Goal: Task Accomplishment & Management: Manage account settings

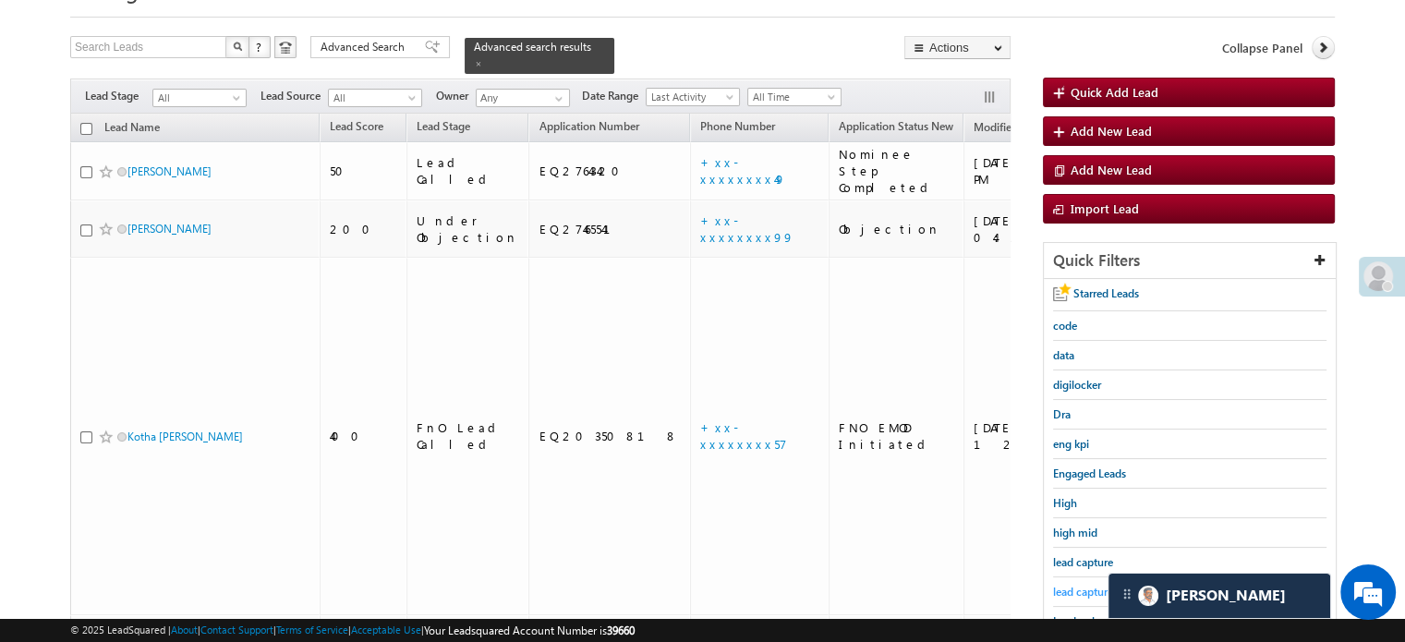
click at [1068, 590] on span "lead capture new" at bounding box center [1094, 592] width 83 height 14
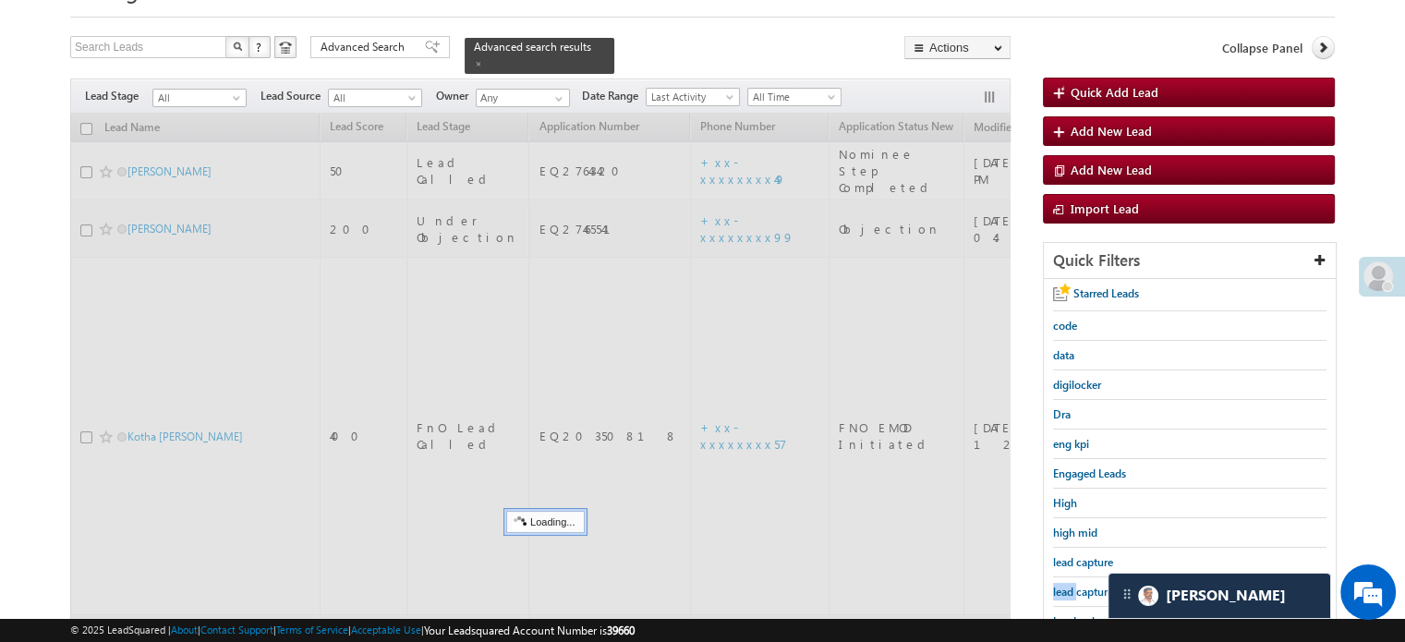
click at [1068, 590] on span "lead capture new" at bounding box center [1094, 592] width 83 height 14
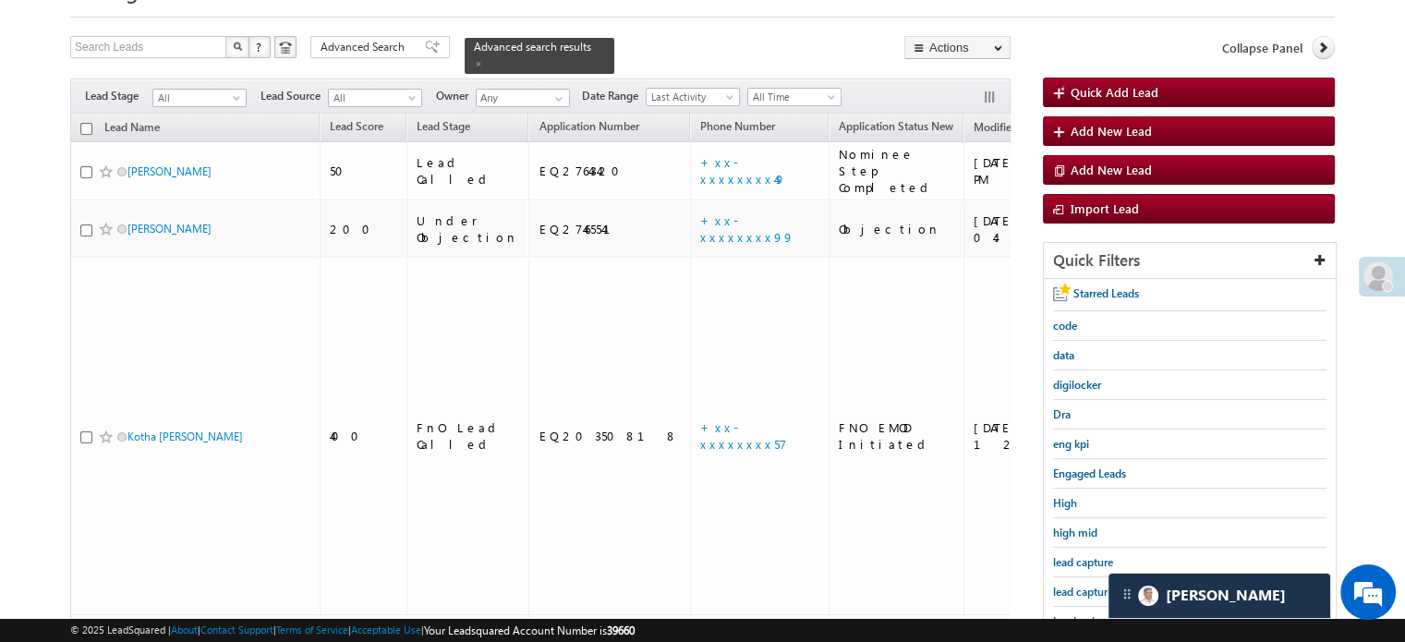
click at [1068, 590] on span "lead capture new" at bounding box center [1094, 592] width 83 height 14
click at [1069, 585] on span "lead capture new" at bounding box center [1094, 592] width 83 height 14
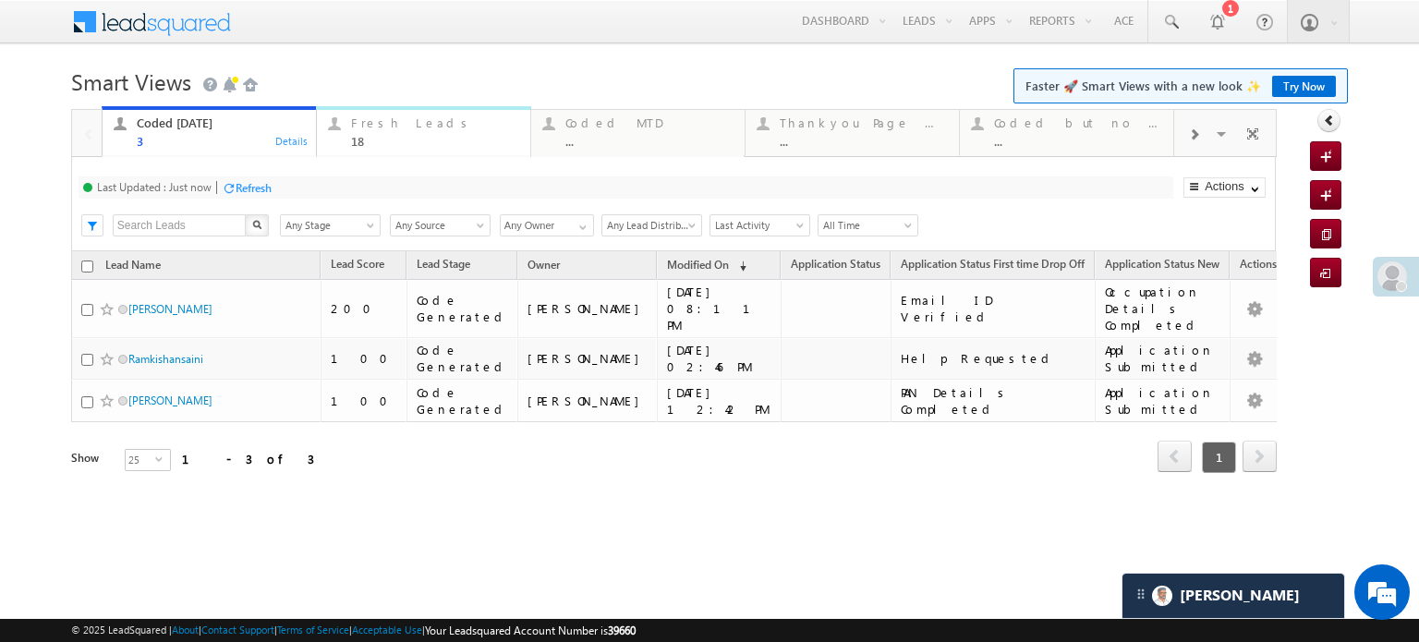
drag, startPoint x: 0, startPoint y: 0, endPoint x: 368, endPoint y: 128, distance: 389.5
click at [368, 128] on div "Fresh Leads" at bounding box center [435, 123] width 168 height 15
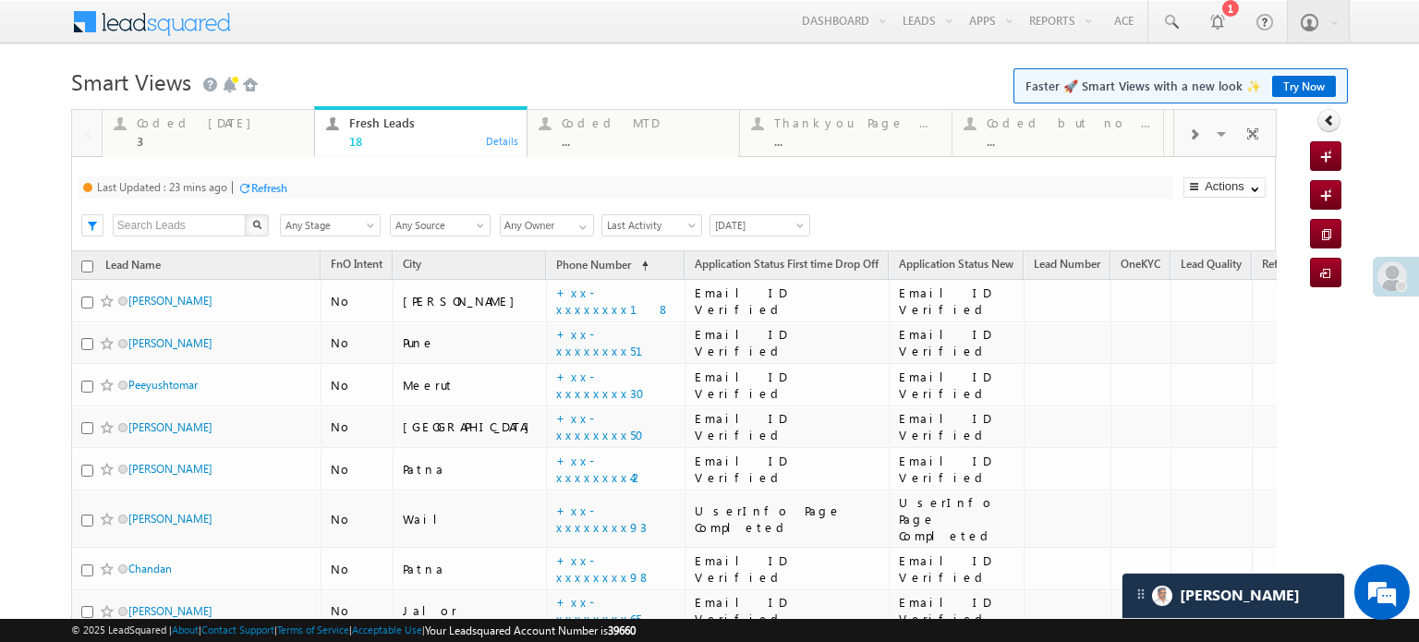
click at [270, 183] on div "Refresh" at bounding box center [269, 188] width 36 height 14
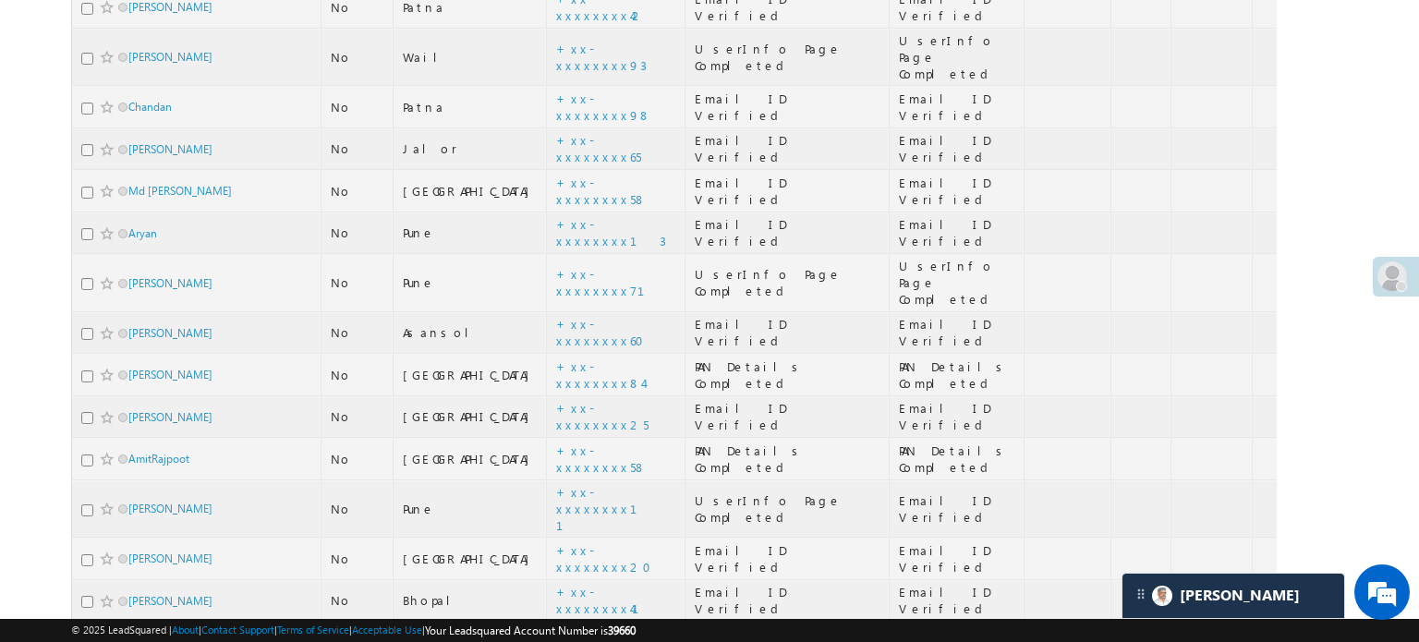
scroll to position [549, 0]
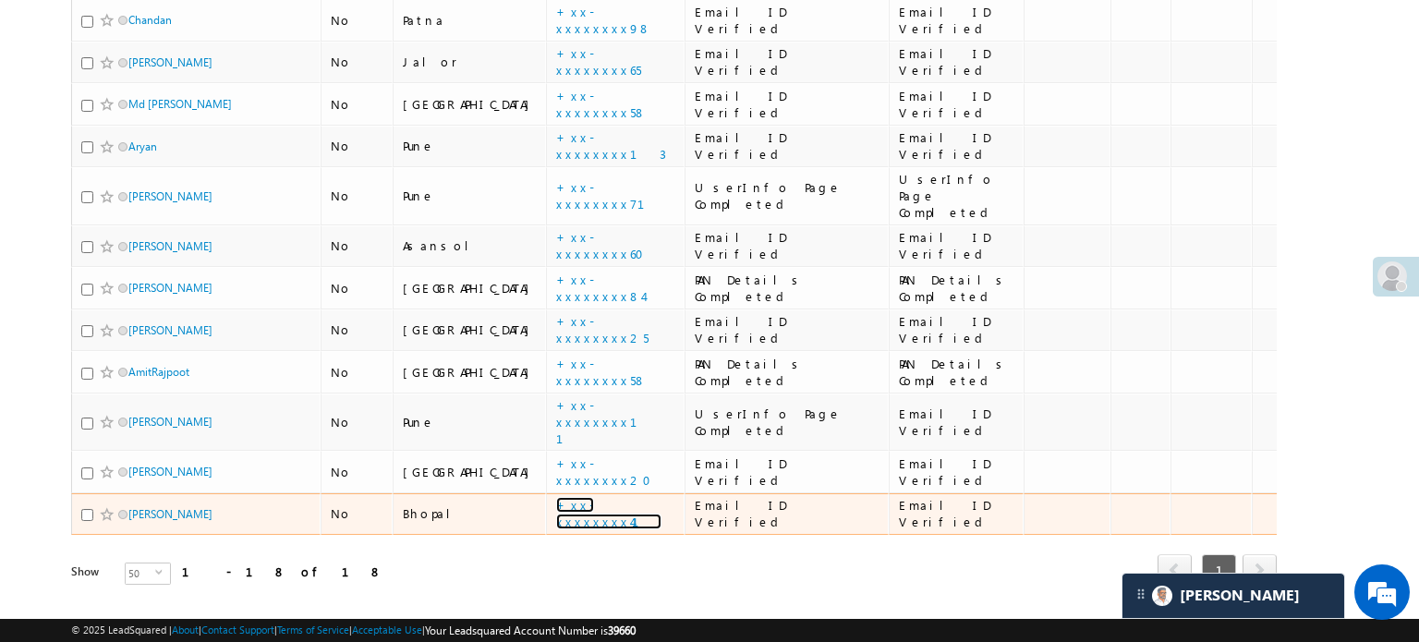
click at [556, 497] on link "+xx-xxxxxxxx41" at bounding box center [608, 513] width 105 height 32
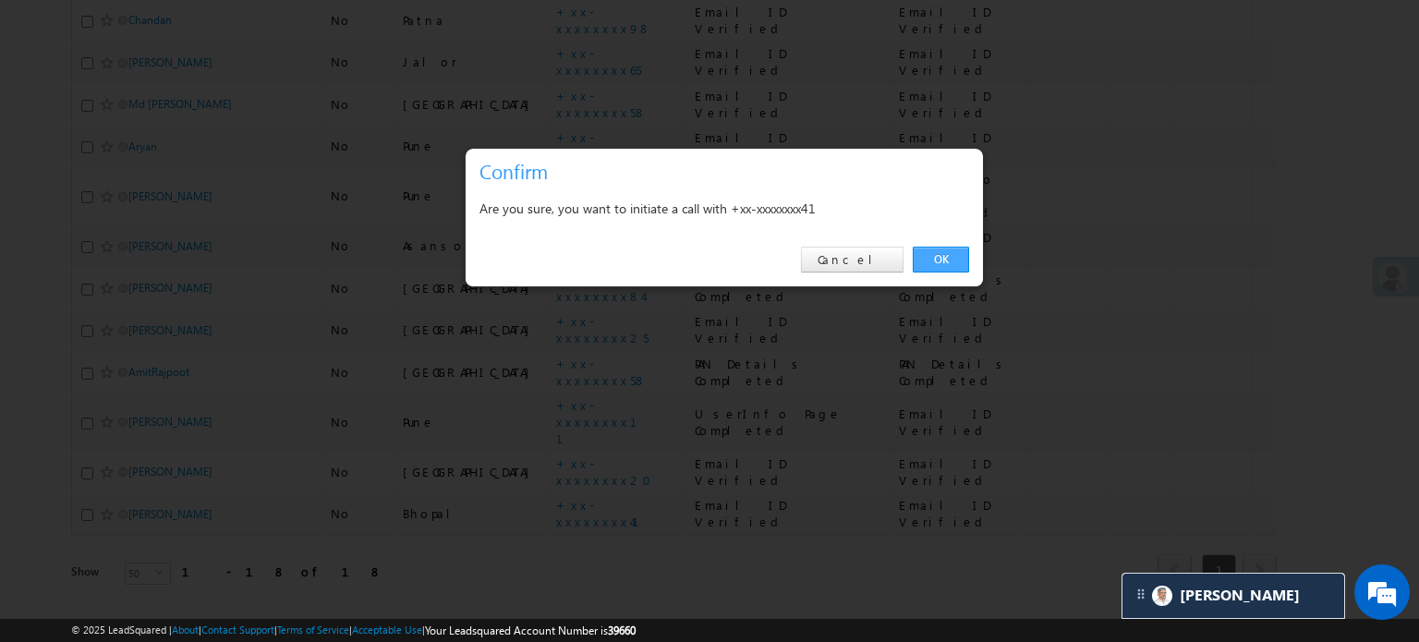
click at [928, 261] on link "OK" at bounding box center [941, 260] width 56 height 26
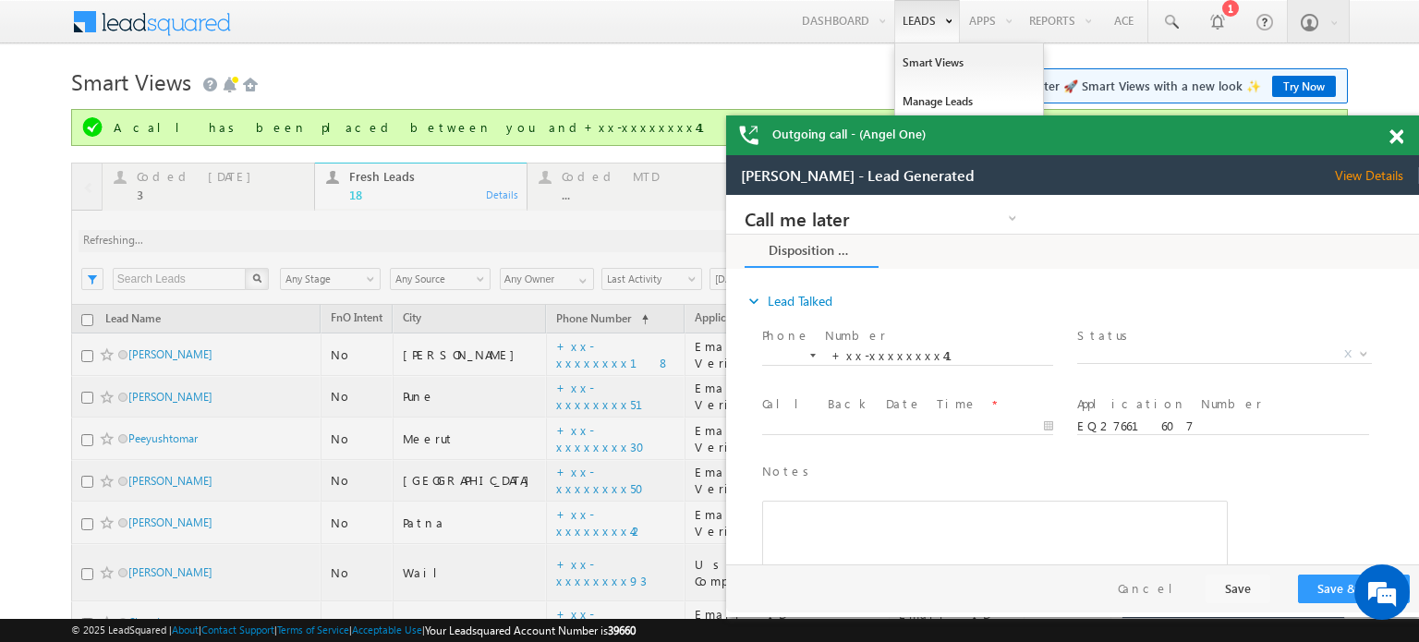
scroll to position [0, 0]
drag, startPoint x: 1390, startPoint y: 132, endPoint x: 223, endPoint y: 250, distance: 1173.0
click at [1390, 132] on span at bounding box center [1397, 137] width 14 height 16
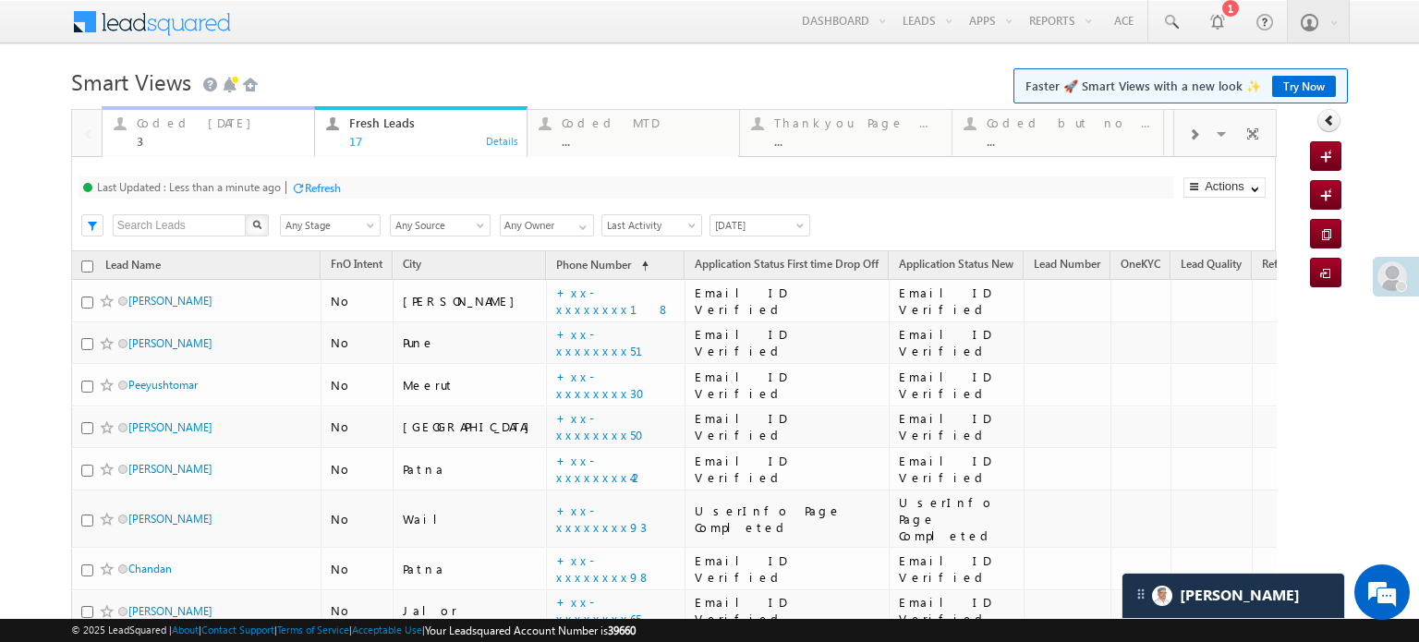
click at [177, 131] on div "Coded Today 3" at bounding box center [220, 130] width 166 height 36
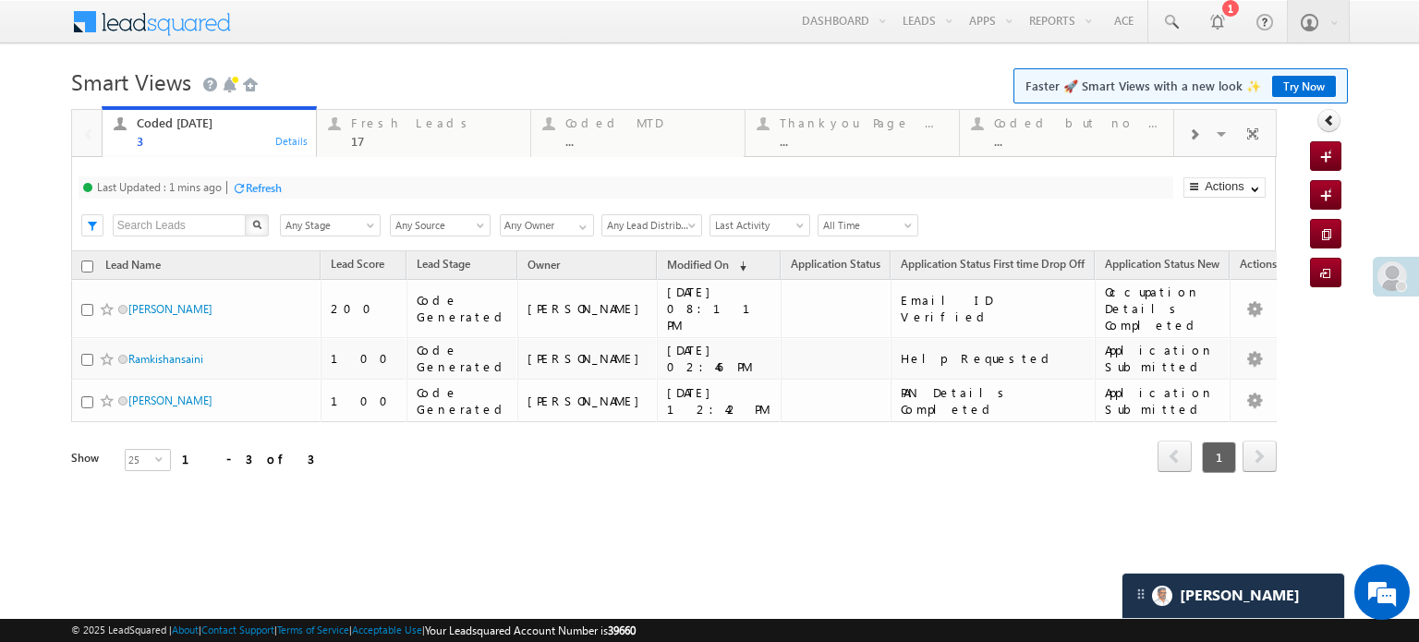
click at [278, 193] on div "Refresh" at bounding box center [264, 188] width 36 height 14
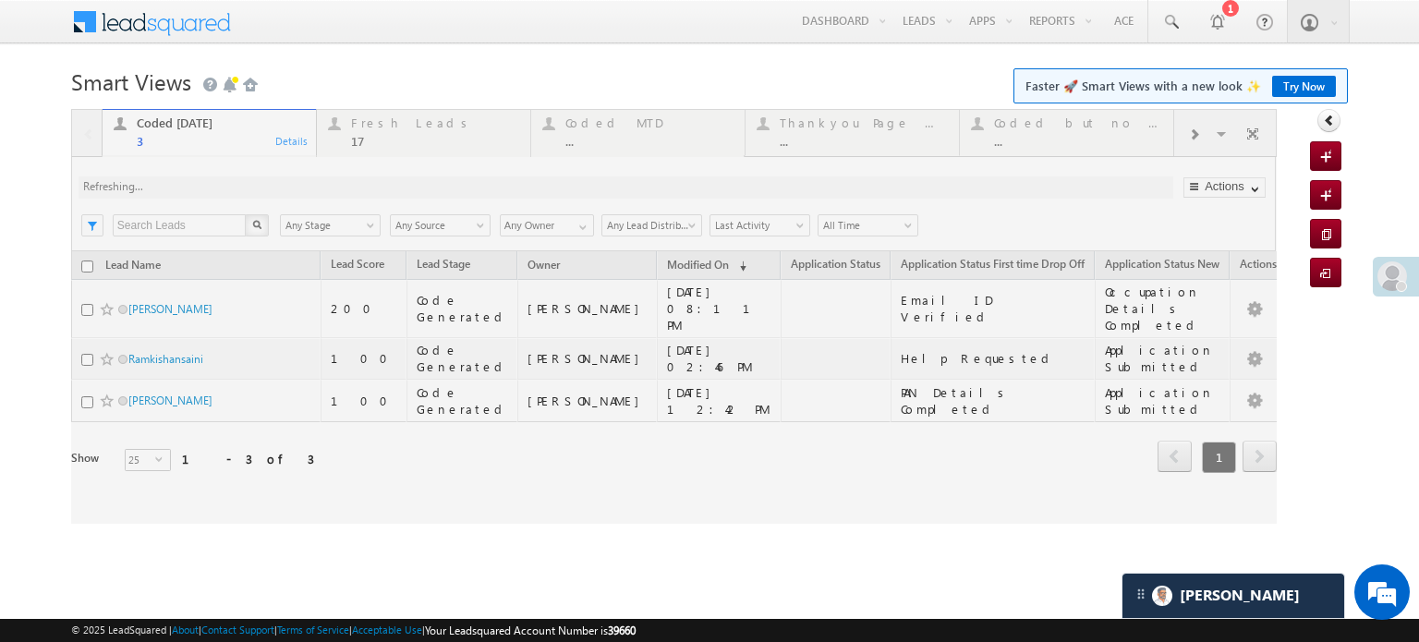
click at [277, 189] on div at bounding box center [674, 316] width 1206 height 415
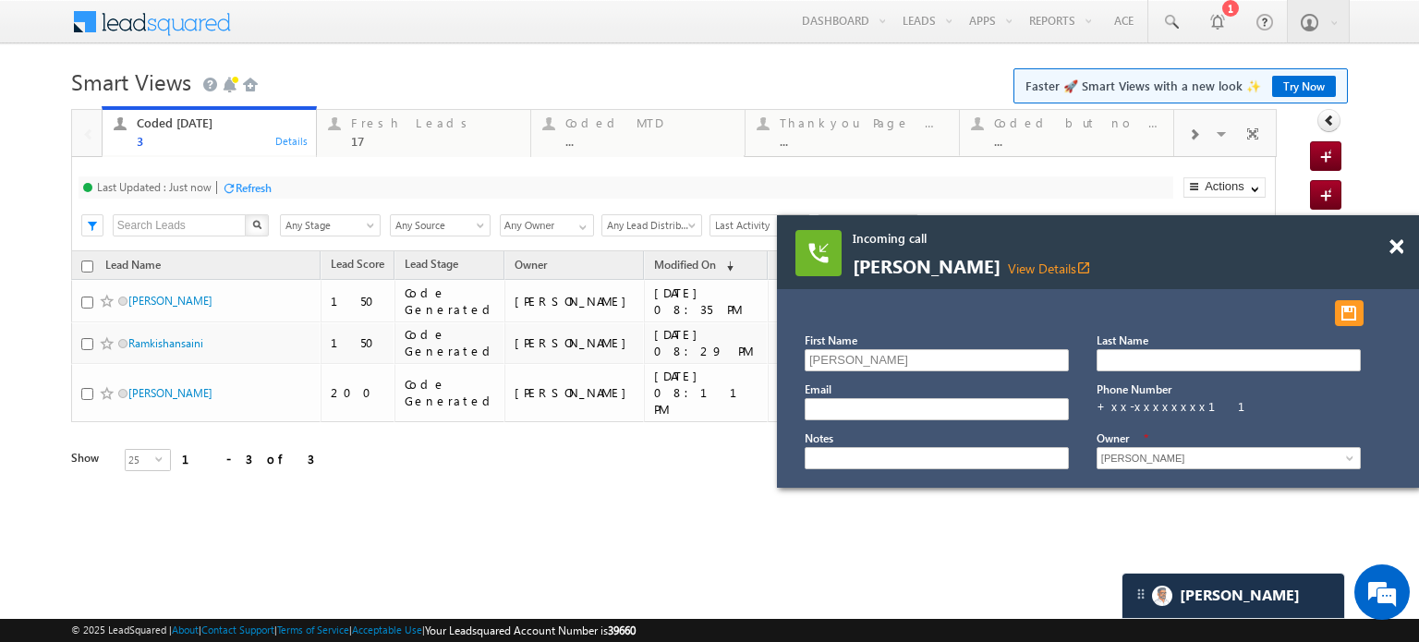
click at [1405, 244] on div at bounding box center [1406, 238] width 25 height 46
click at [1399, 242] on span at bounding box center [1397, 247] width 14 height 16
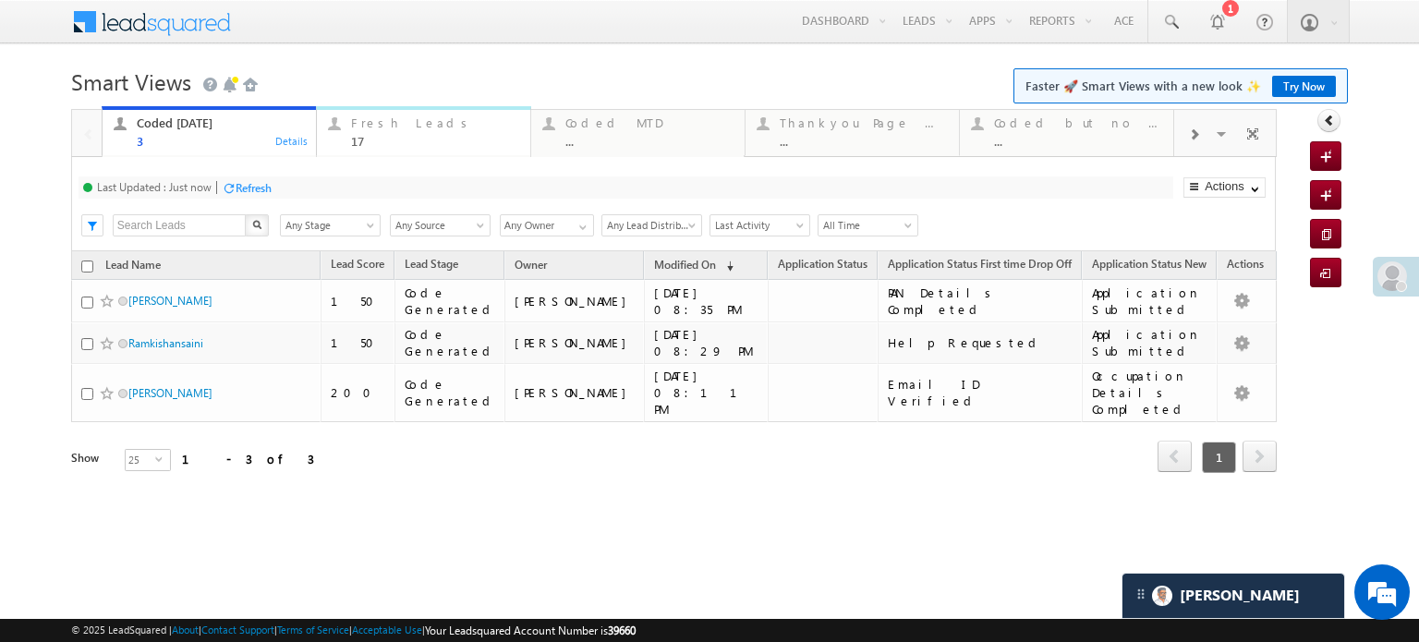
click at [390, 116] on div "Fresh Leads" at bounding box center [435, 123] width 168 height 15
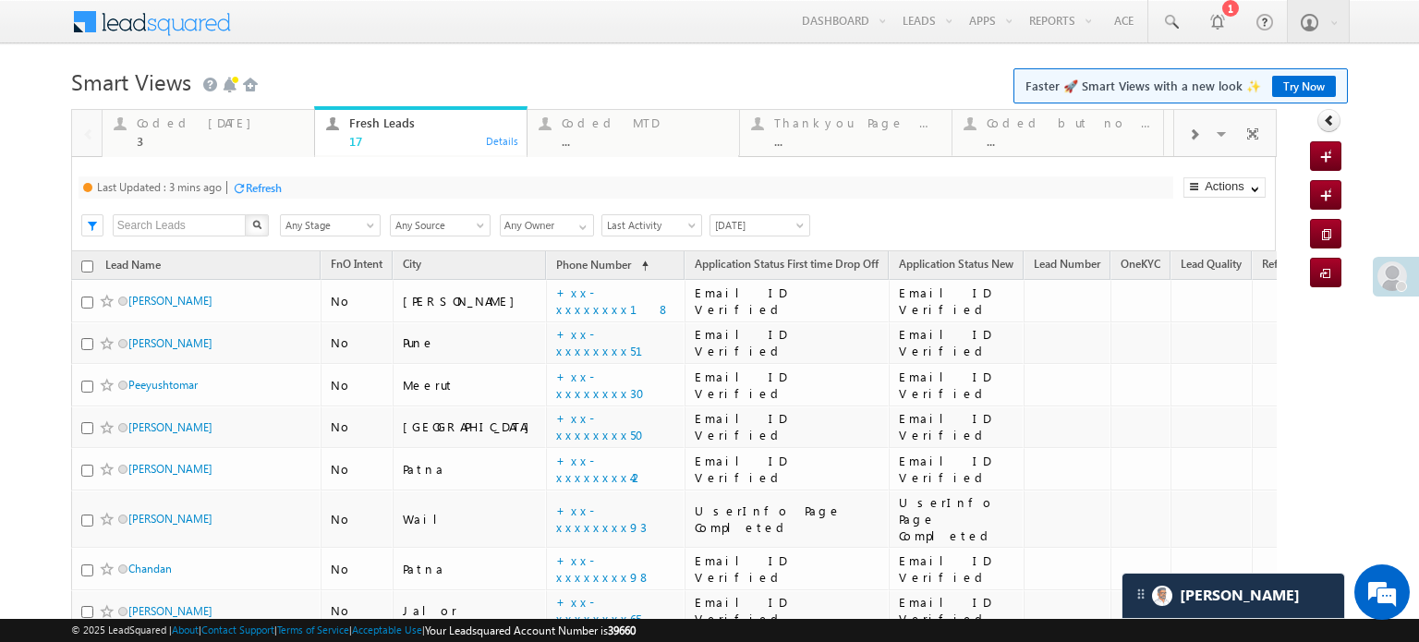
click at [269, 194] on div "Refresh" at bounding box center [264, 188] width 36 height 14
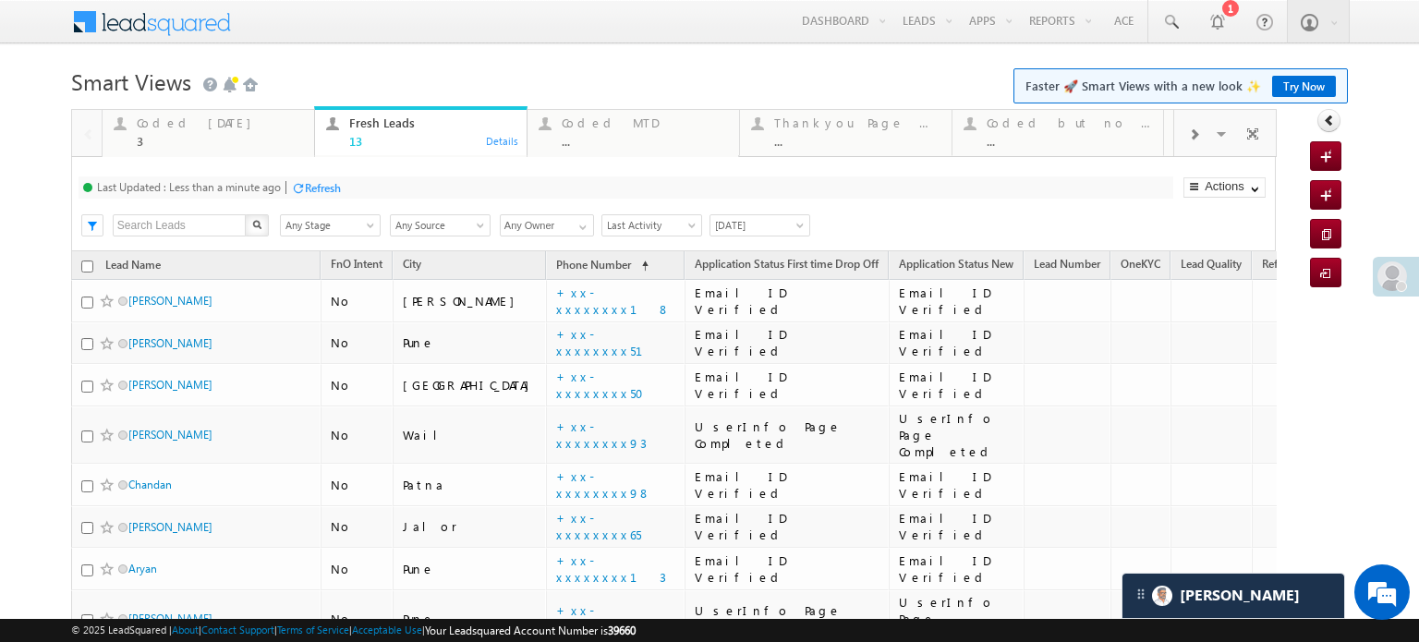
click at [334, 185] on div "Refresh" at bounding box center [323, 188] width 36 height 14
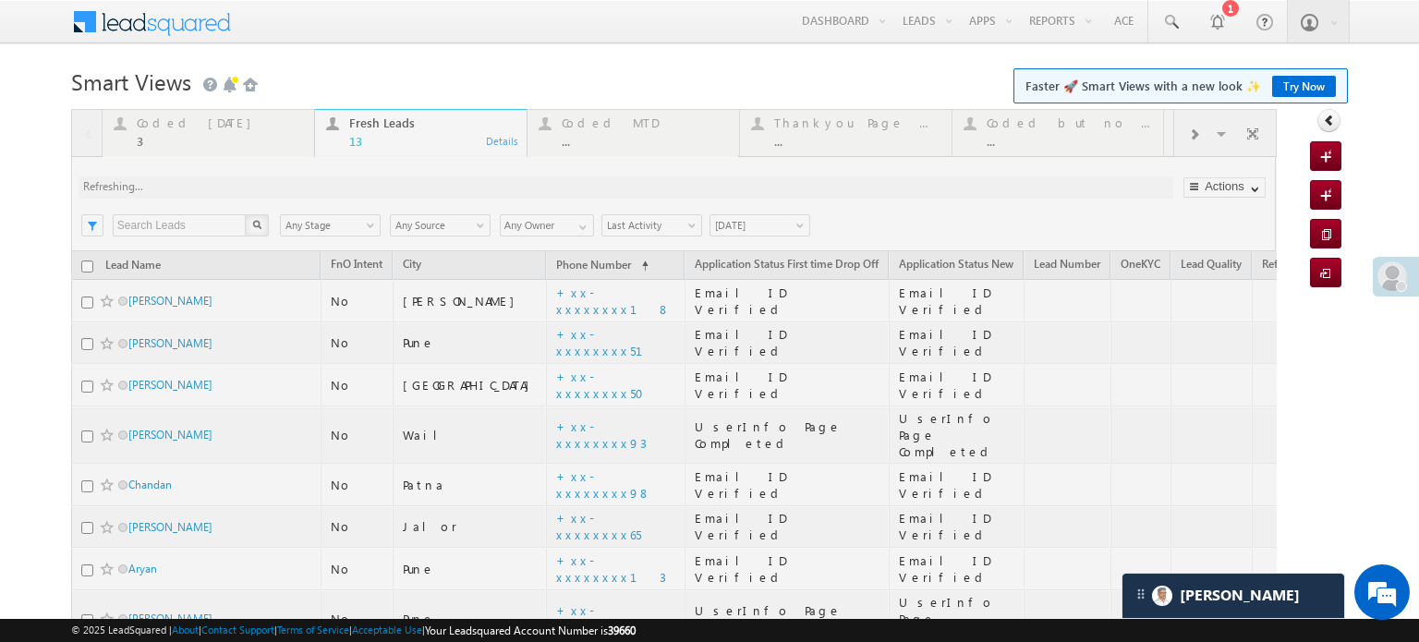
click at [334, 185] on div at bounding box center [674, 534] width 1206 height 851
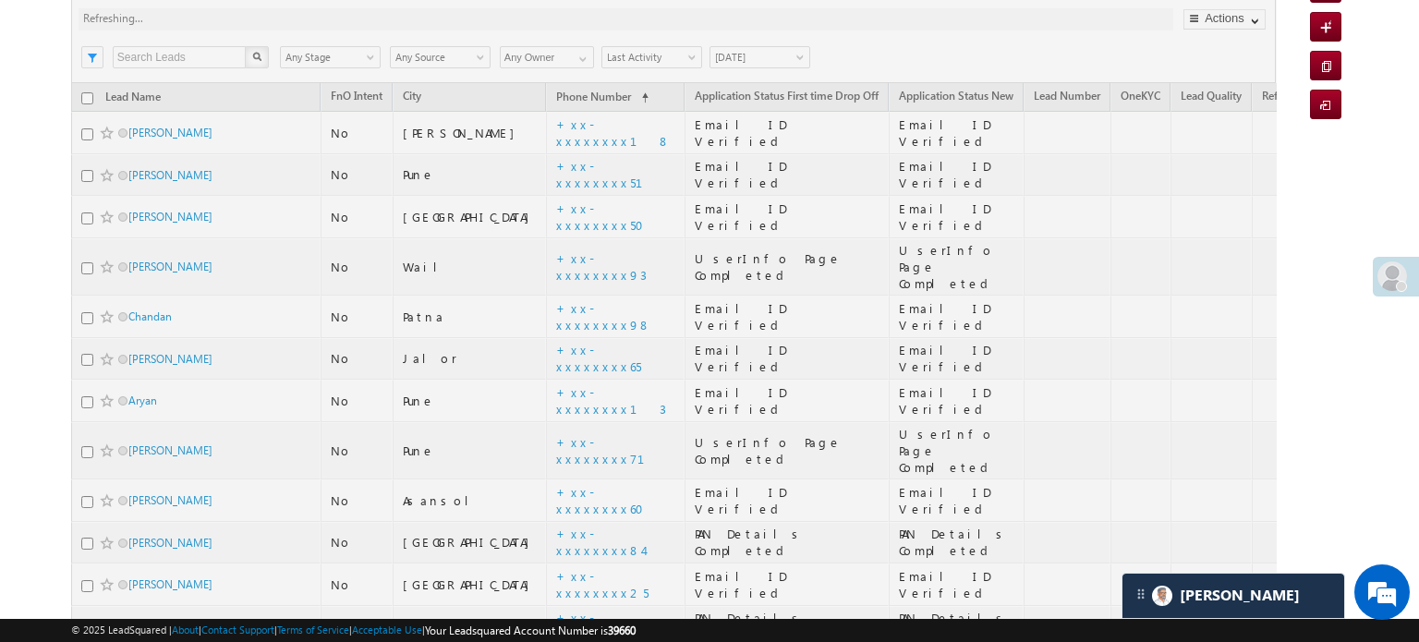
scroll to position [277, 0]
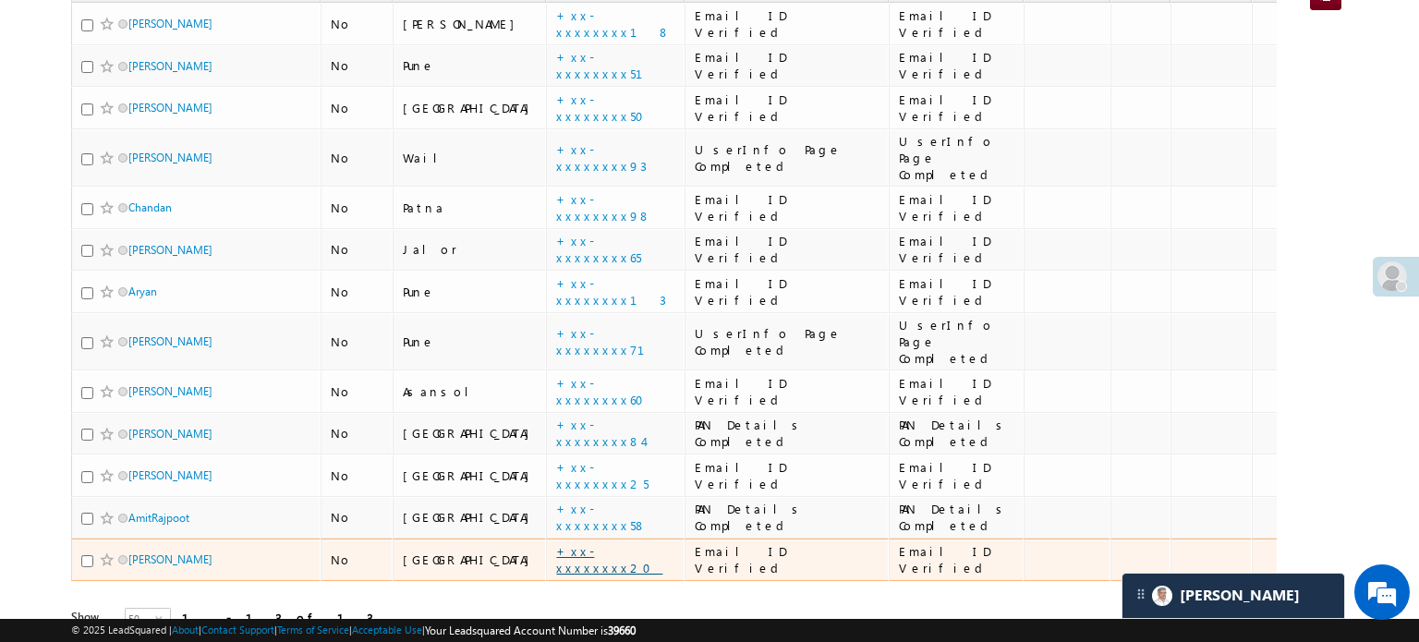
click at [556, 543] on link "+xx-xxxxxxxx20" at bounding box center [609, 559] width 106 height 32
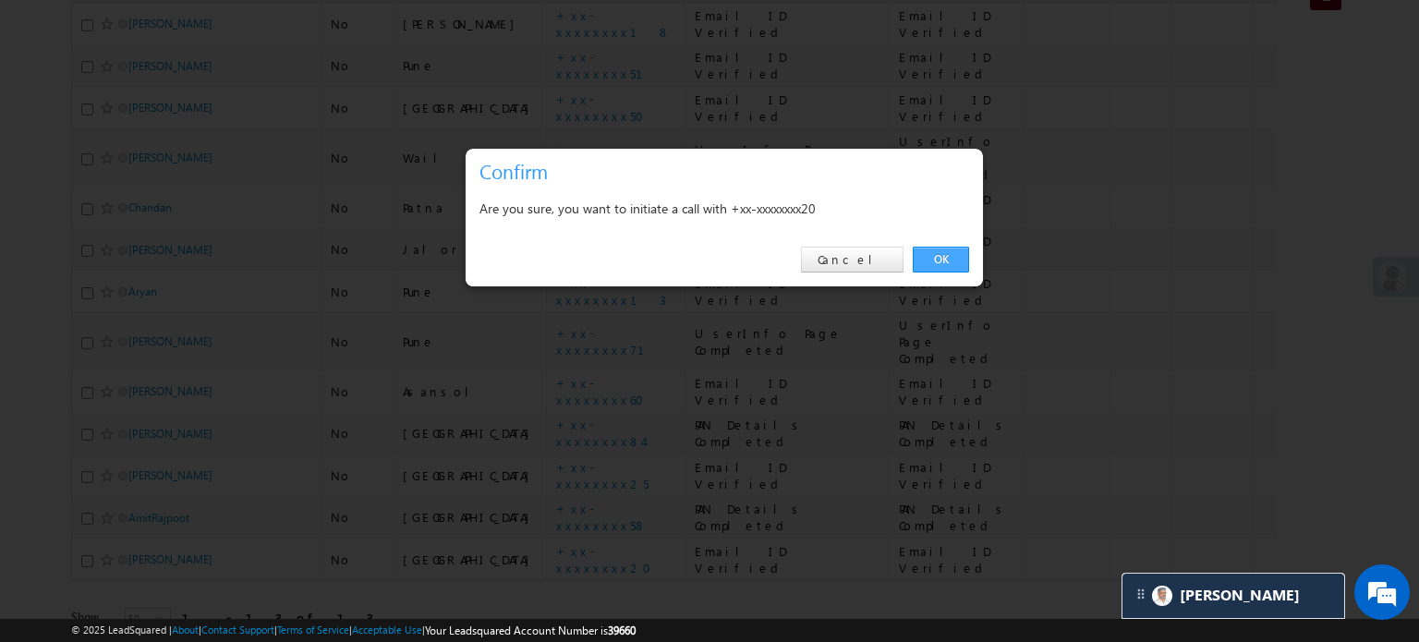
click at [948, 261] on link "OK" at bounding box center [941, 260] width 56 height 26
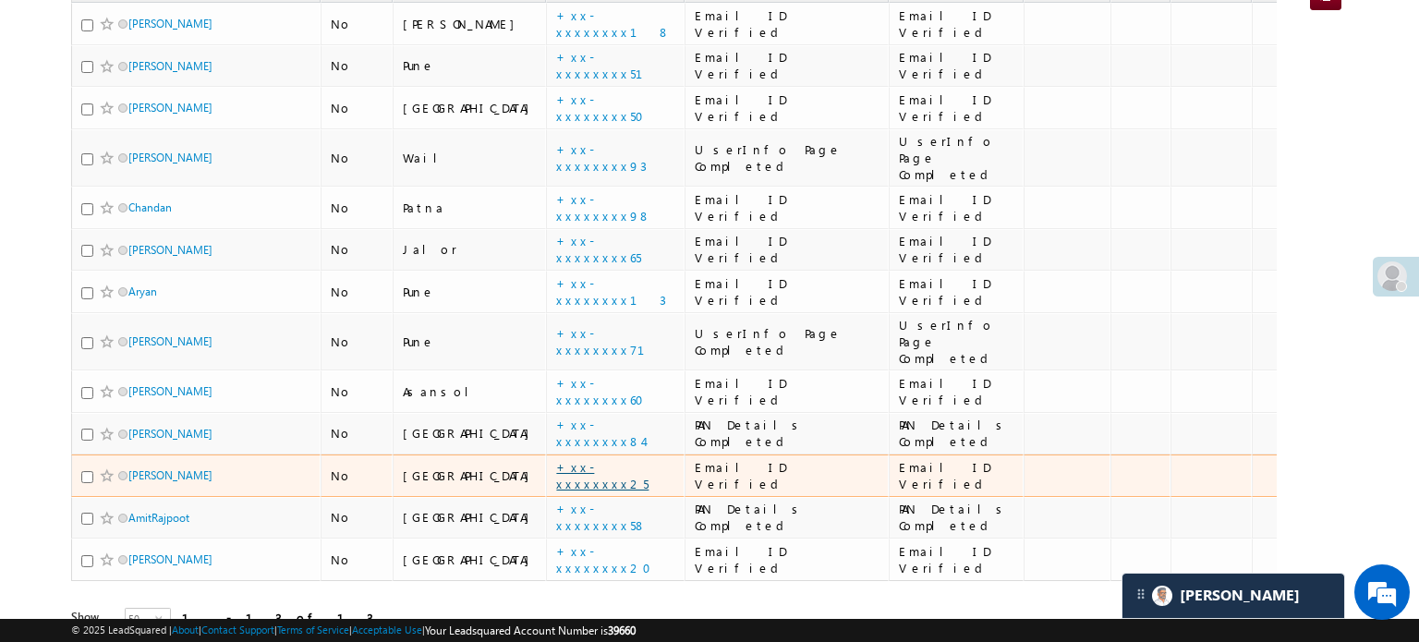
click at [556, 459] on link "+xx-xxxxxxxx25" at bounding box center [602, 475] width 92 height 32
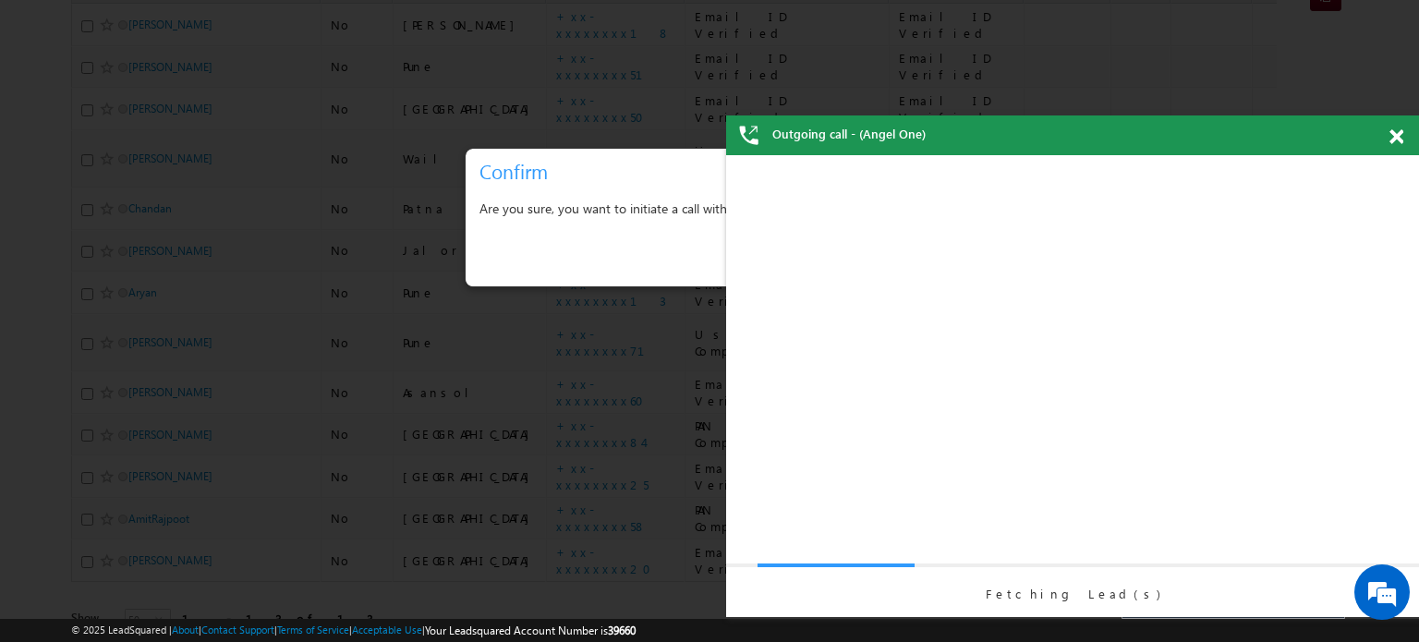
scroll to position [0, 0]
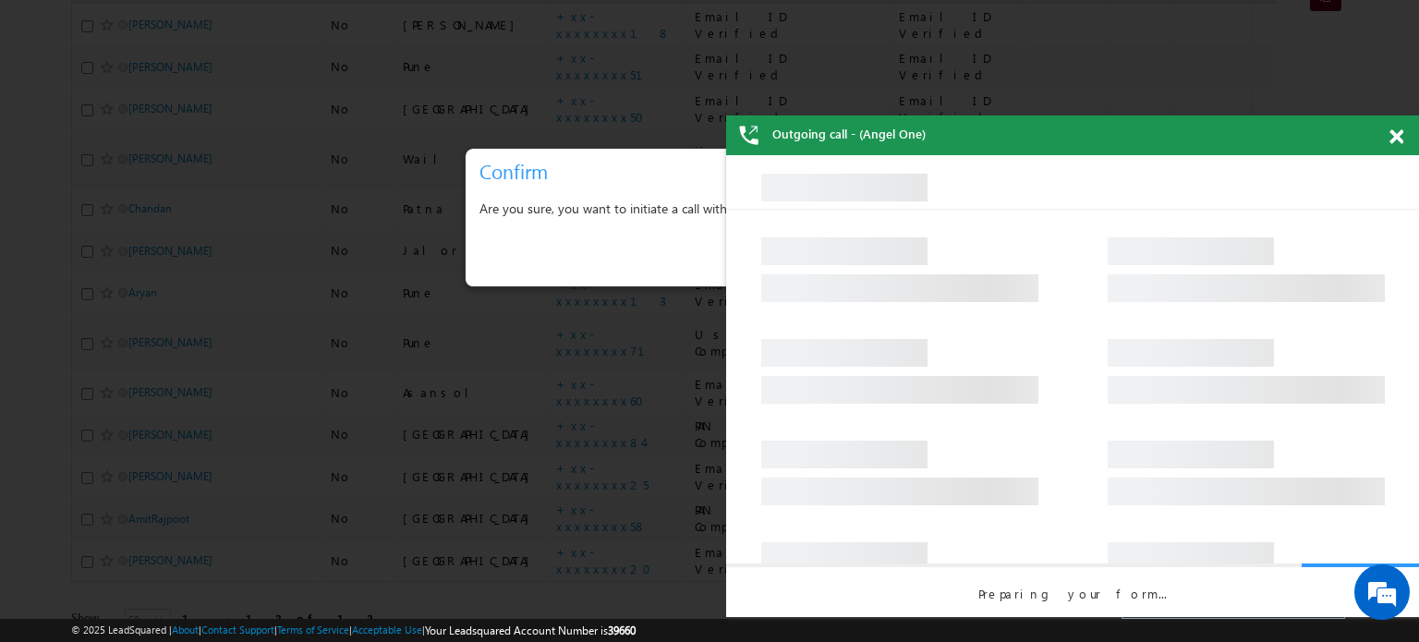
click at [1397, 139] on span at bounding box center [1397, 137] width 14 height 16
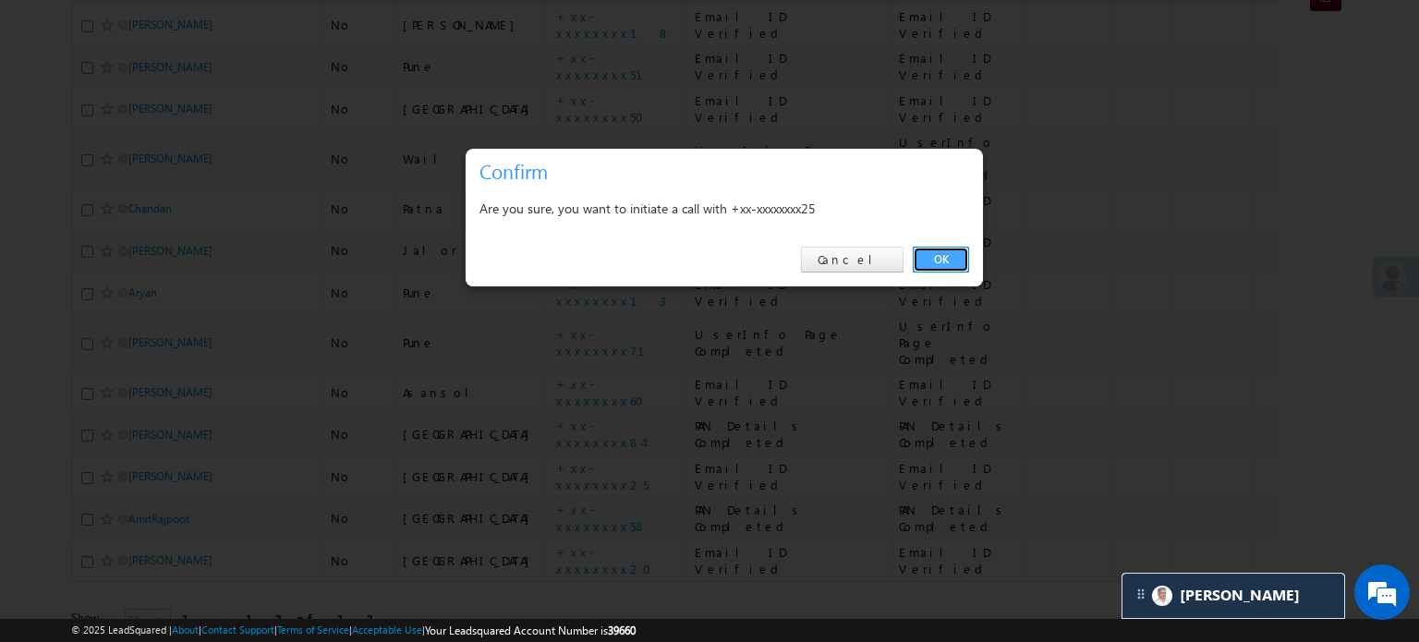
click at [953, 253] on link "OK" at bounding box center [941, 260] width 56 height 26
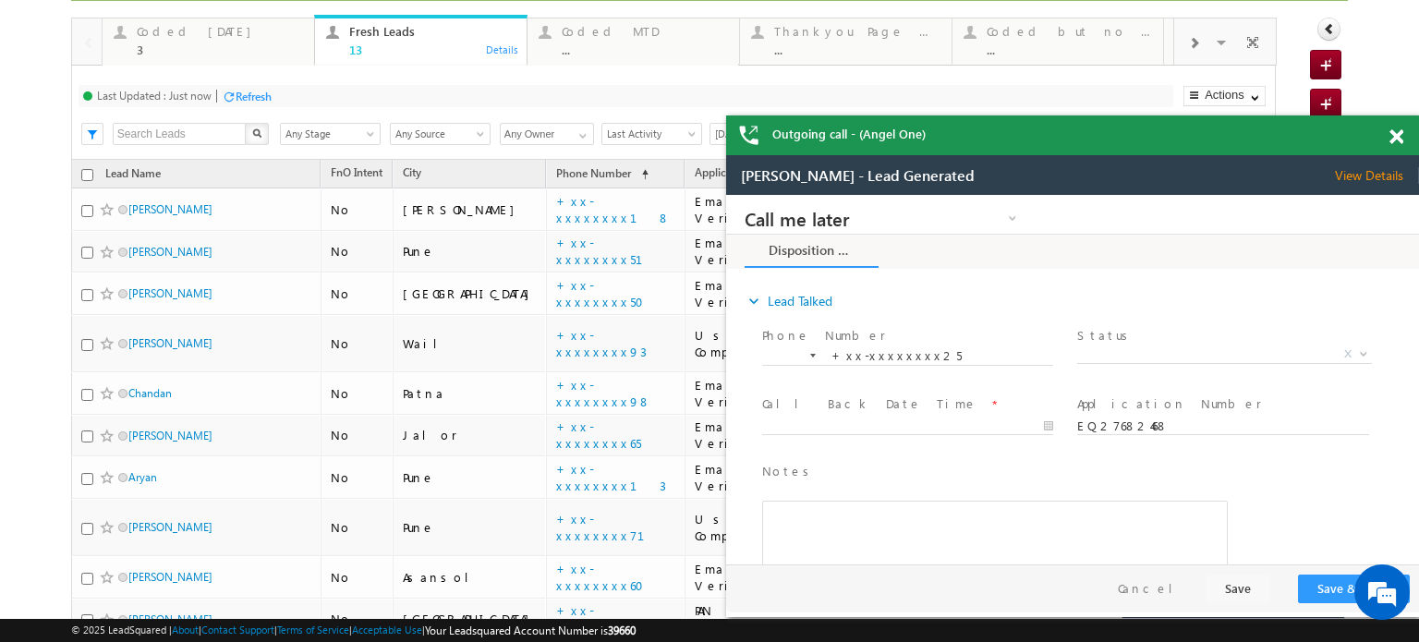
click at [1393, 136] on span at bounding box center [1397, 137] width 14 height 16
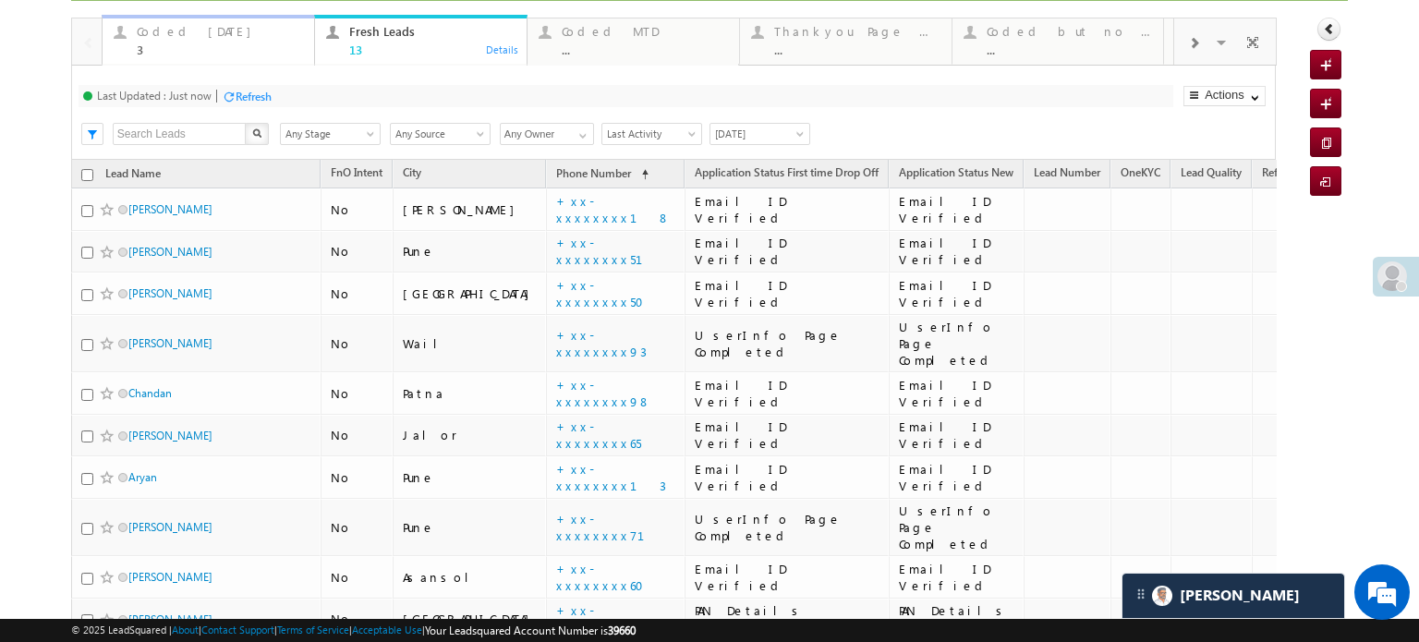
drag, startPoint x: 219, startPoint y: 39, endPoint x: 229, endPoint y: 50, distance: 15.0
click at [219, 39] on div "Coded Today 3" at bounding box center [220, 38] width 166 height 36
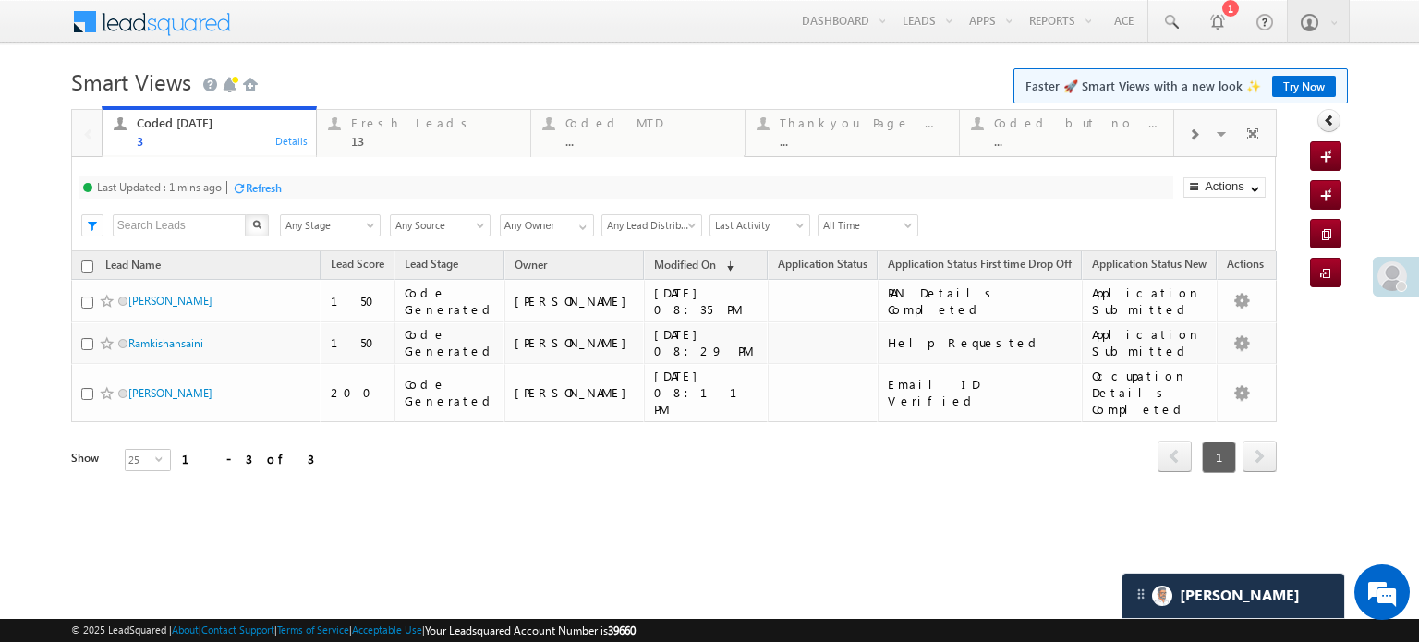
click at [261, 195] on div "Refresh" at bounding box center [257, 187] width 50 height 18
click at [395, 119] on div "Fresh Leads" at bounding box center [435, 123] width 168 height 15
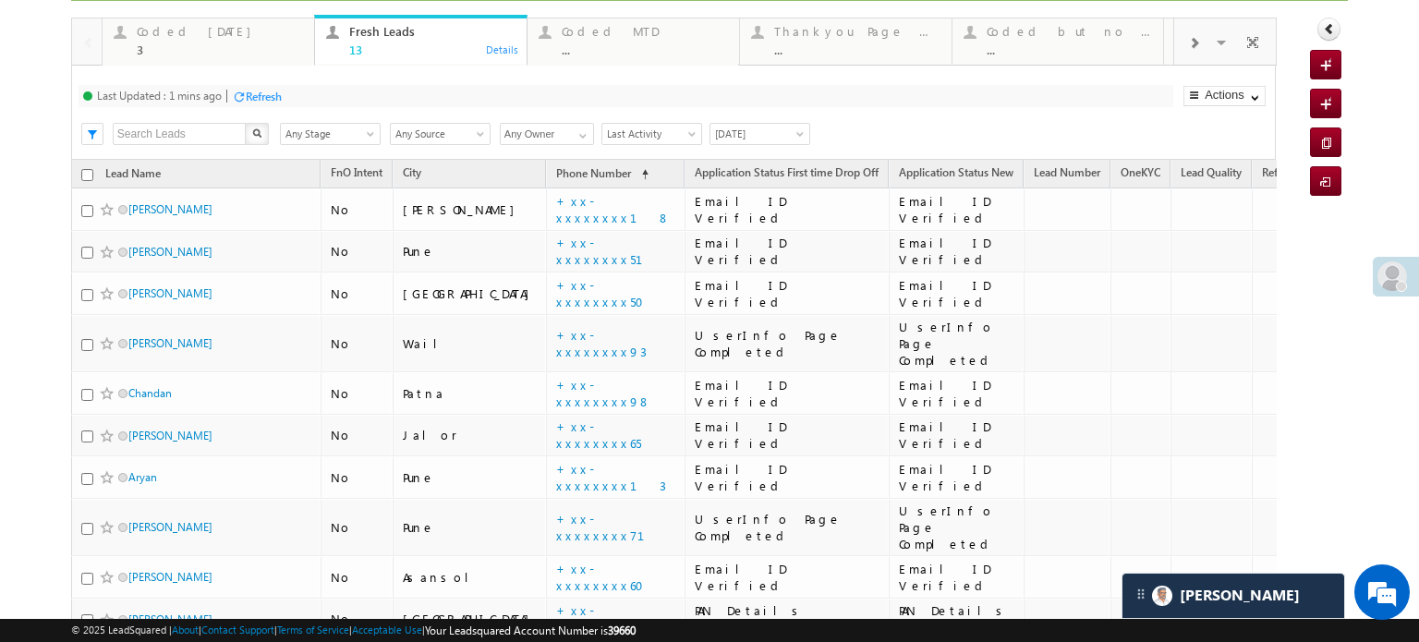
click at [276, 92] on div "Refresh" at bounding box center [264, 97] width 36 height 14
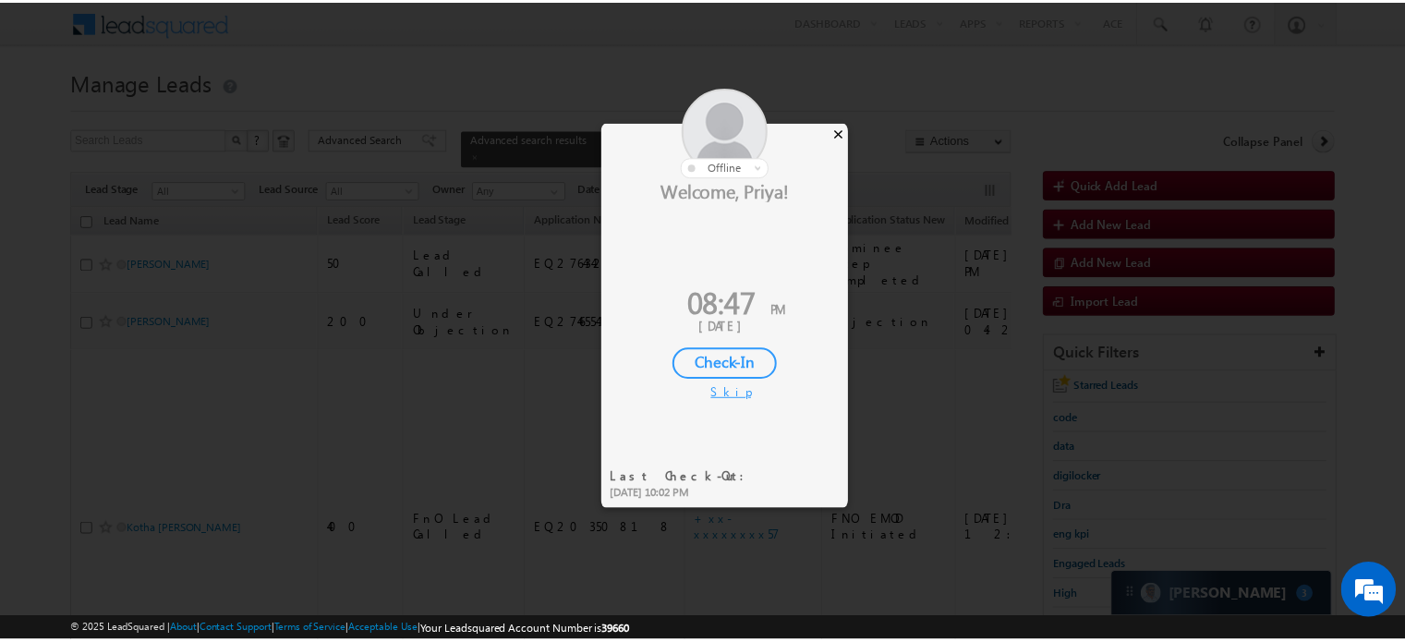
scroll to position [93, 0]
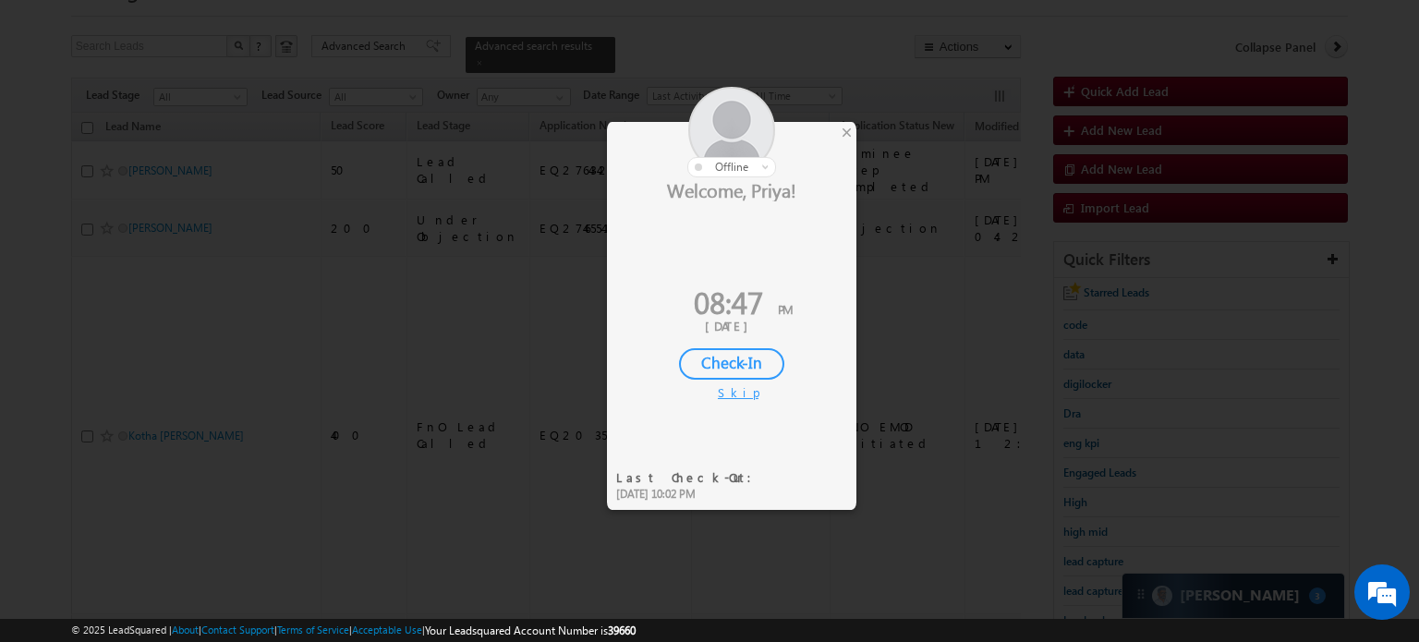
click at [838, 125] on div at bounding box center [731, 132] width 249 height 91
click at [841, 125] on div "×" at bounding box center [846, 132] width 19 height 20
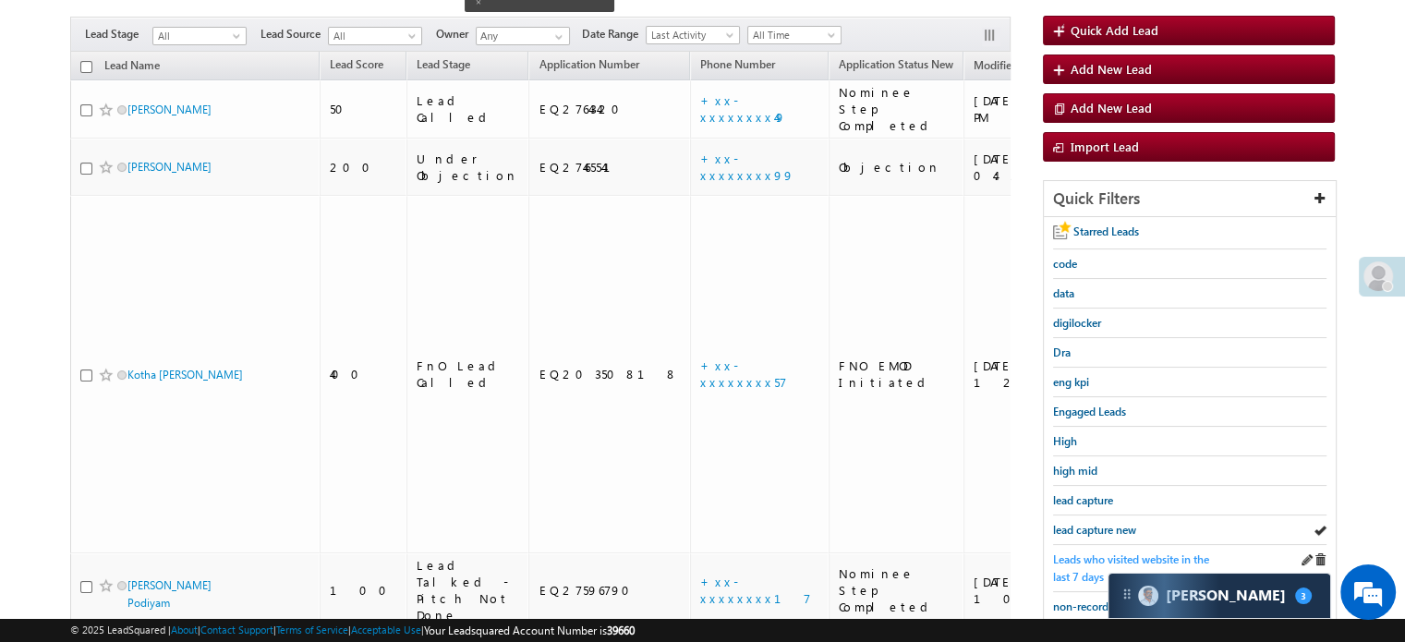
scroll to position [186, 0]
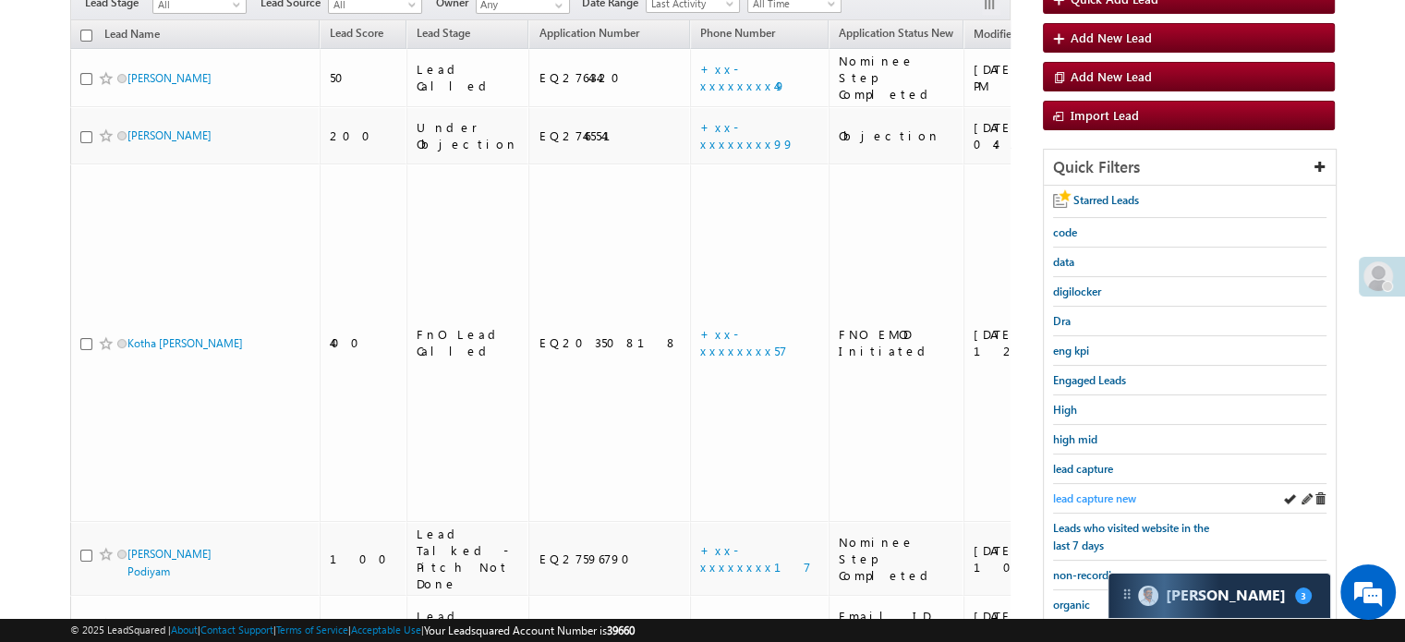
click at [1085, 492] on span "lead capture new" at bounding box center [1094, 499] width 83 height 14
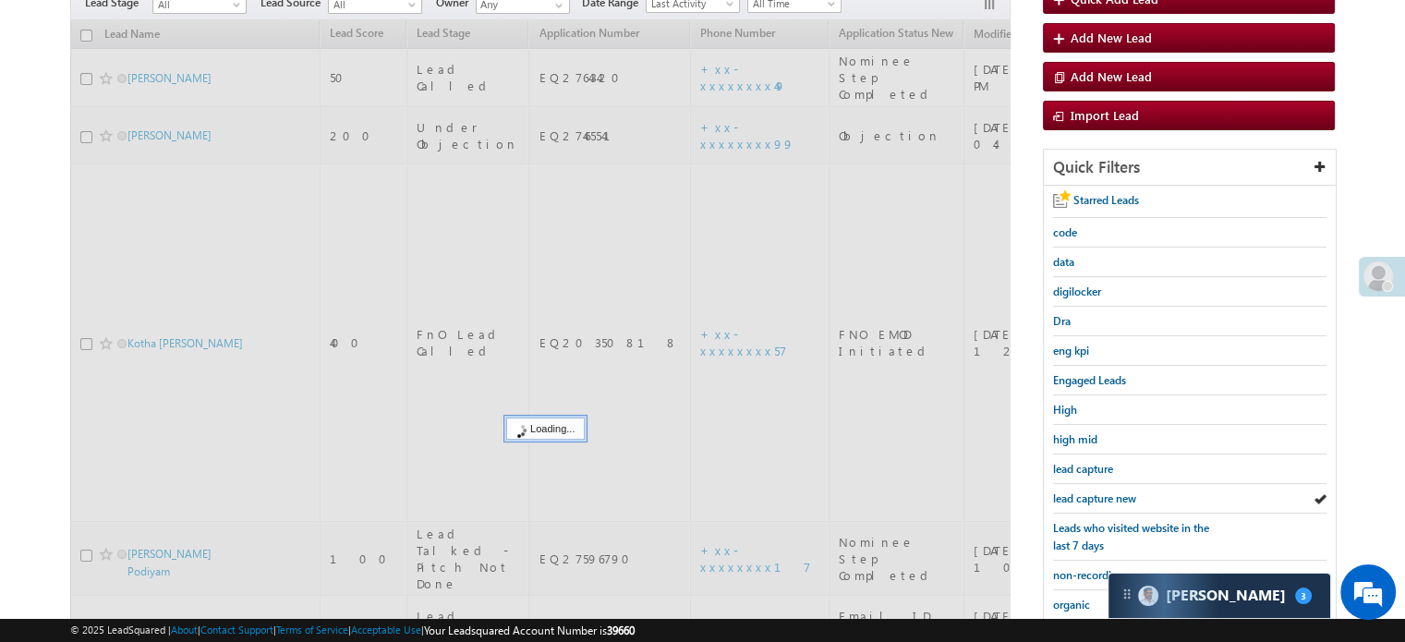
click at [1085, 492] on span "lead capture new" at bounding box center [1094, 499] width 83 height 14
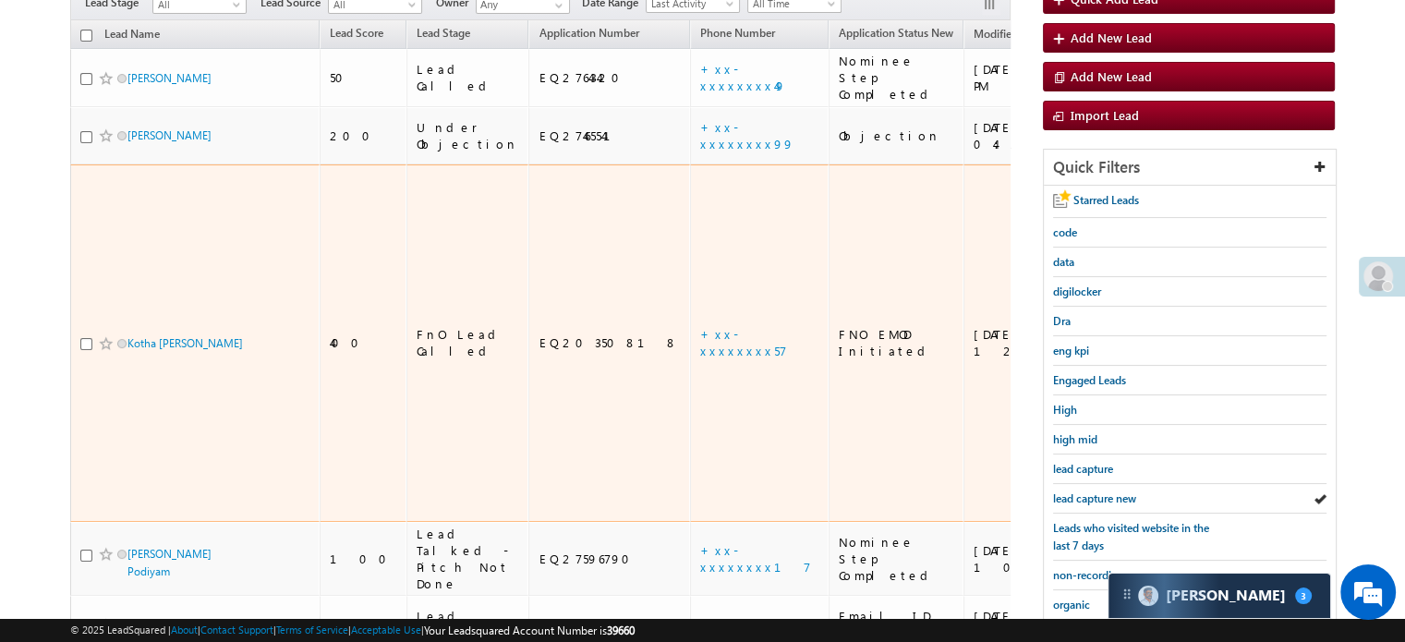
scroll to position [0, 0]
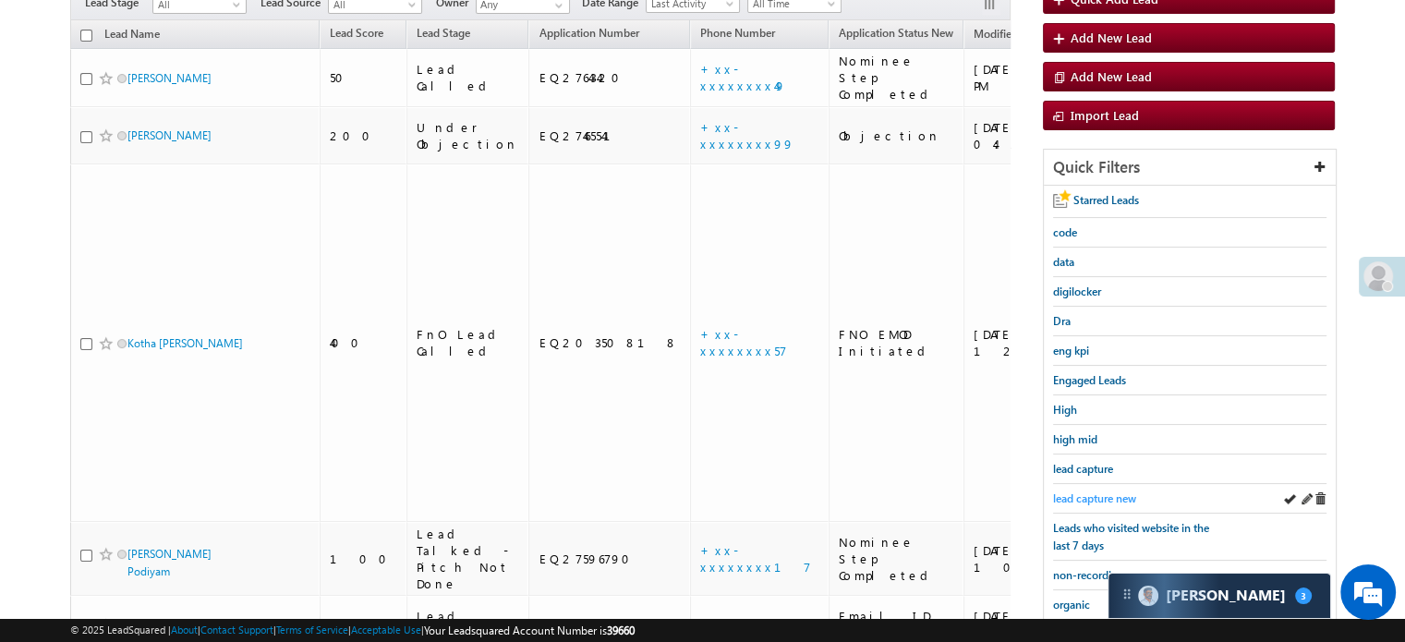
click at [1082, 494] on span "lead capture new" at bounding box center [1094, 499] width 83 height 14
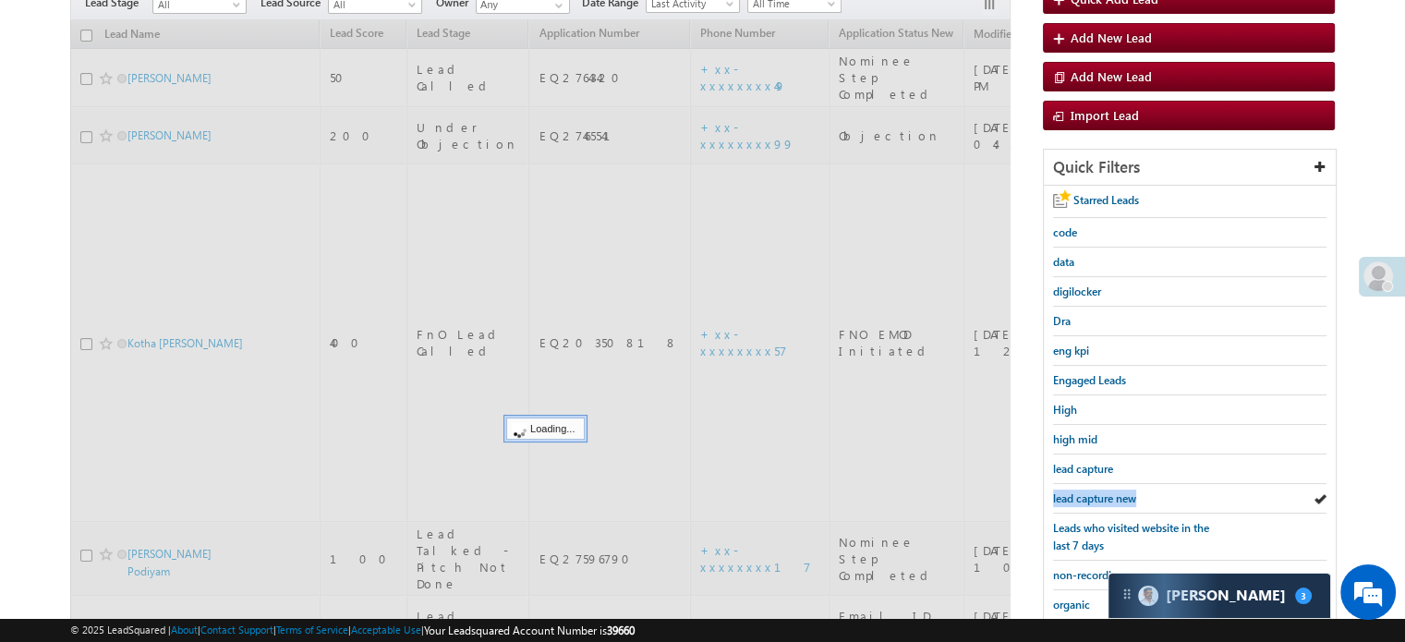
click at [1082, 494] on span "lead capture new" at bounding box center [1094, 499] width 83 height 14
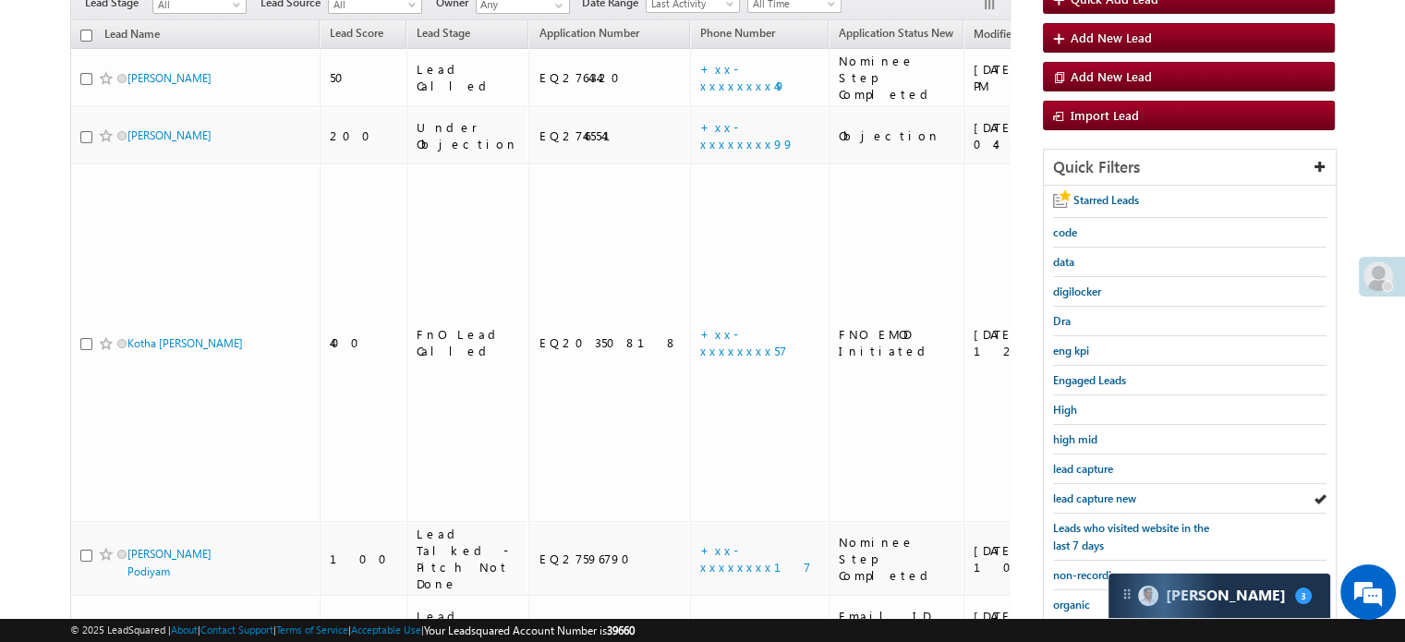
click at [1082, 494] on span "lead capture new" at bounding box center [1094, 499] width 83 height 14
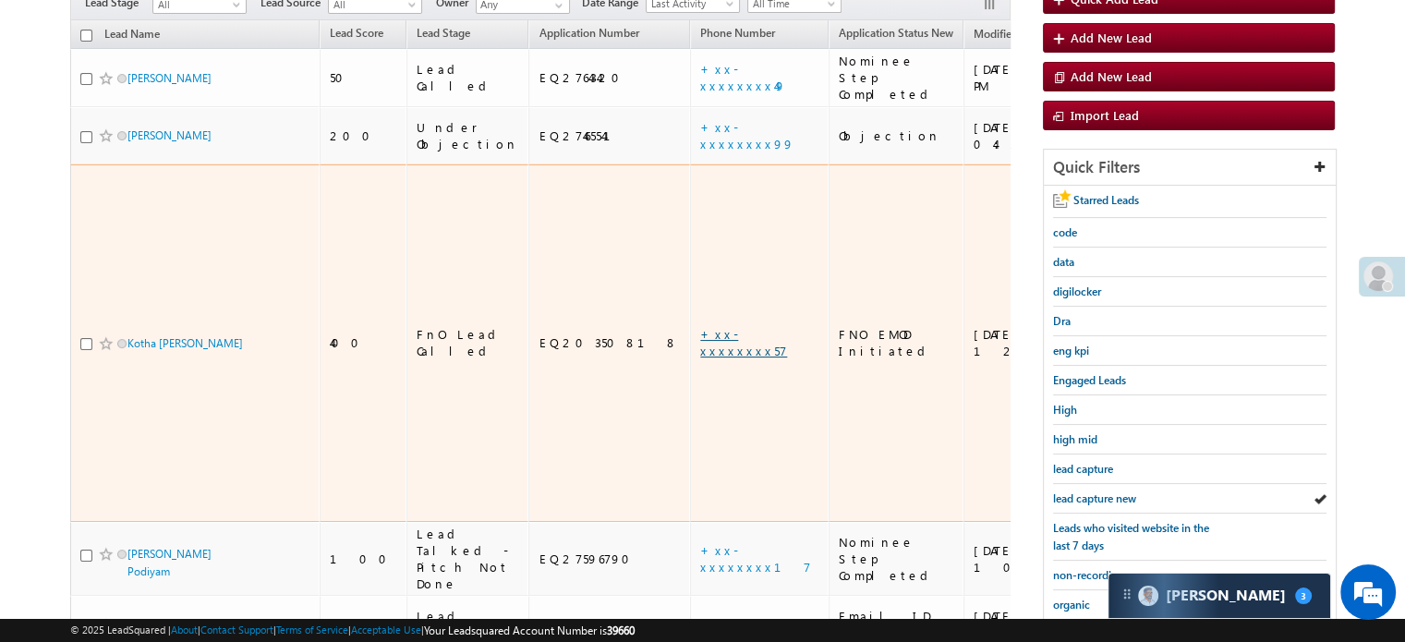
click at [700, 326] on link "+xx-xxxxxxxx57" at bounding box center [743, 342] width 87 height 32
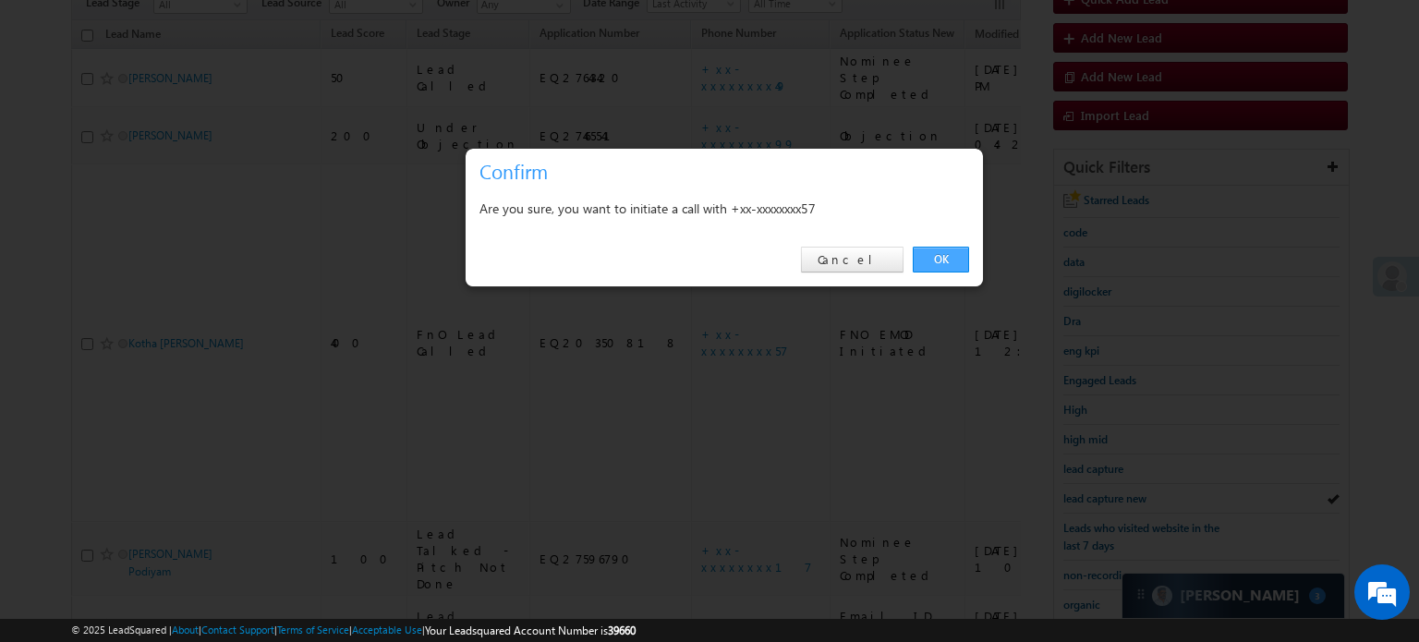
click at [944, 254] on link "OK" at bounding box center [941, 260] width 56 height 26
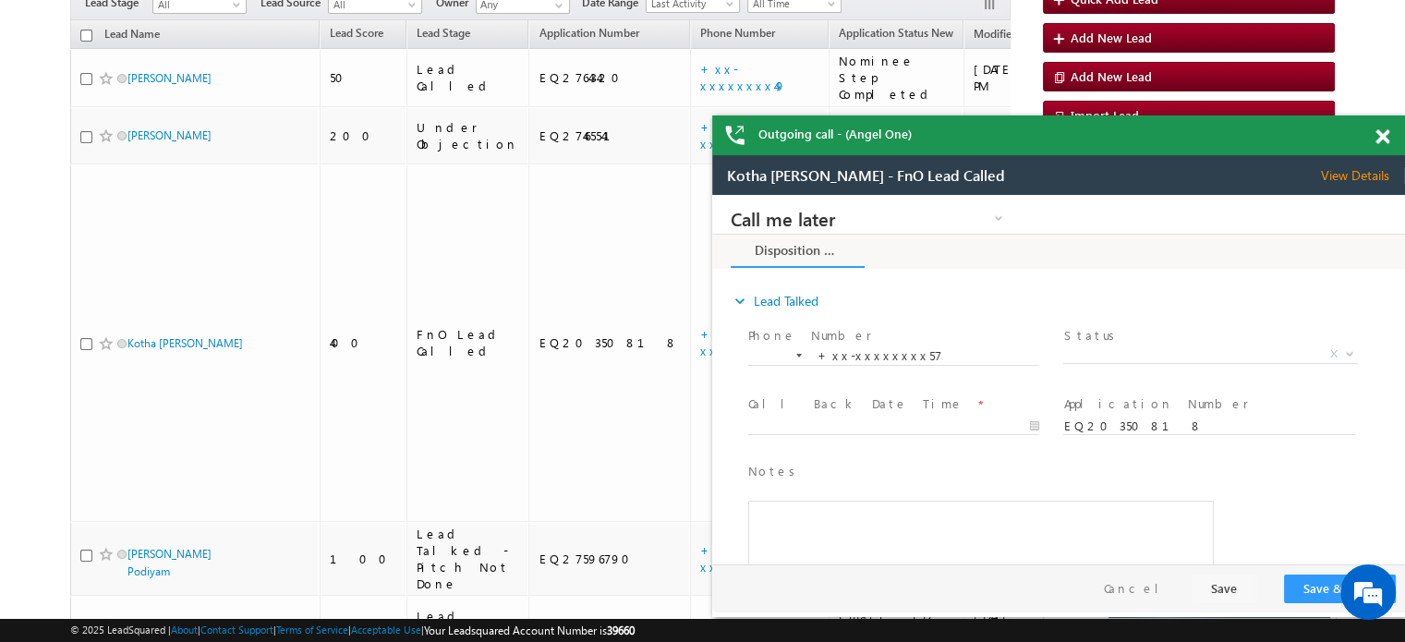
click at [1381, 146] on div at bounding box center [1392, 134] width 25 height 36
click at [1378, 138] on span at bounding box center [1383, 137] width 14 height 16
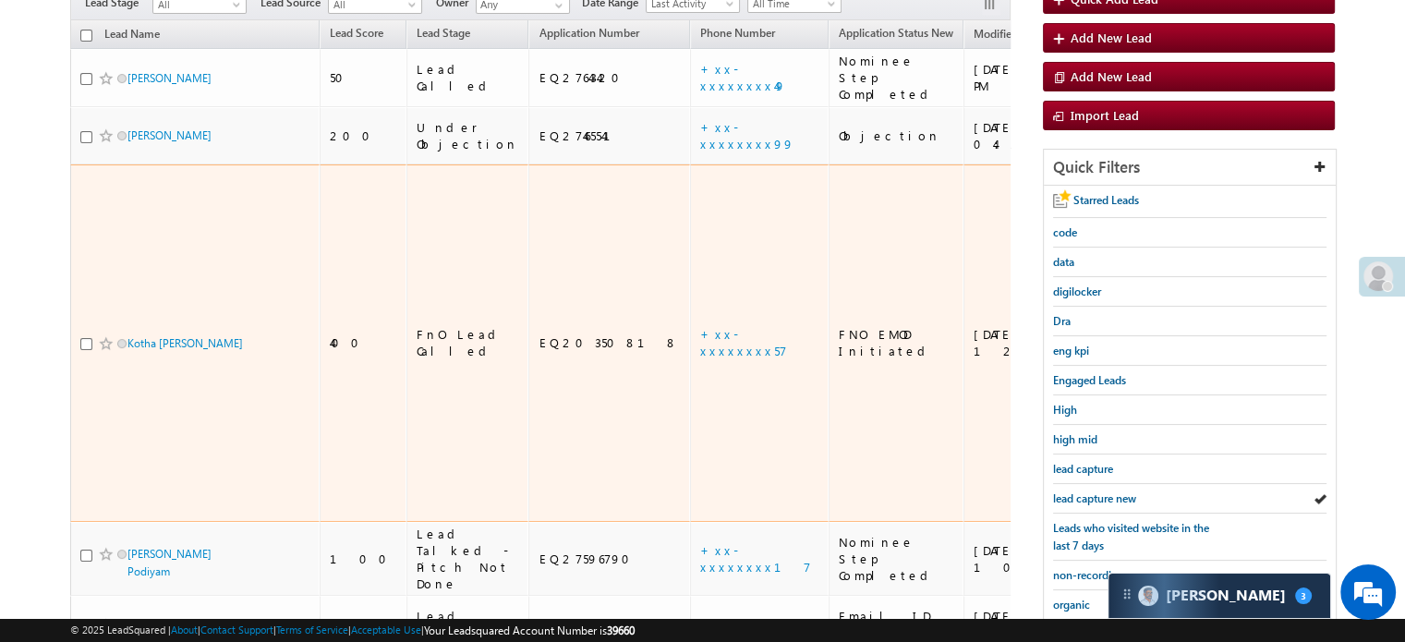
click at [690, 225] on td "+xx-xxxxxxxx57" at bounding box center [759, 343] width 139 height 358
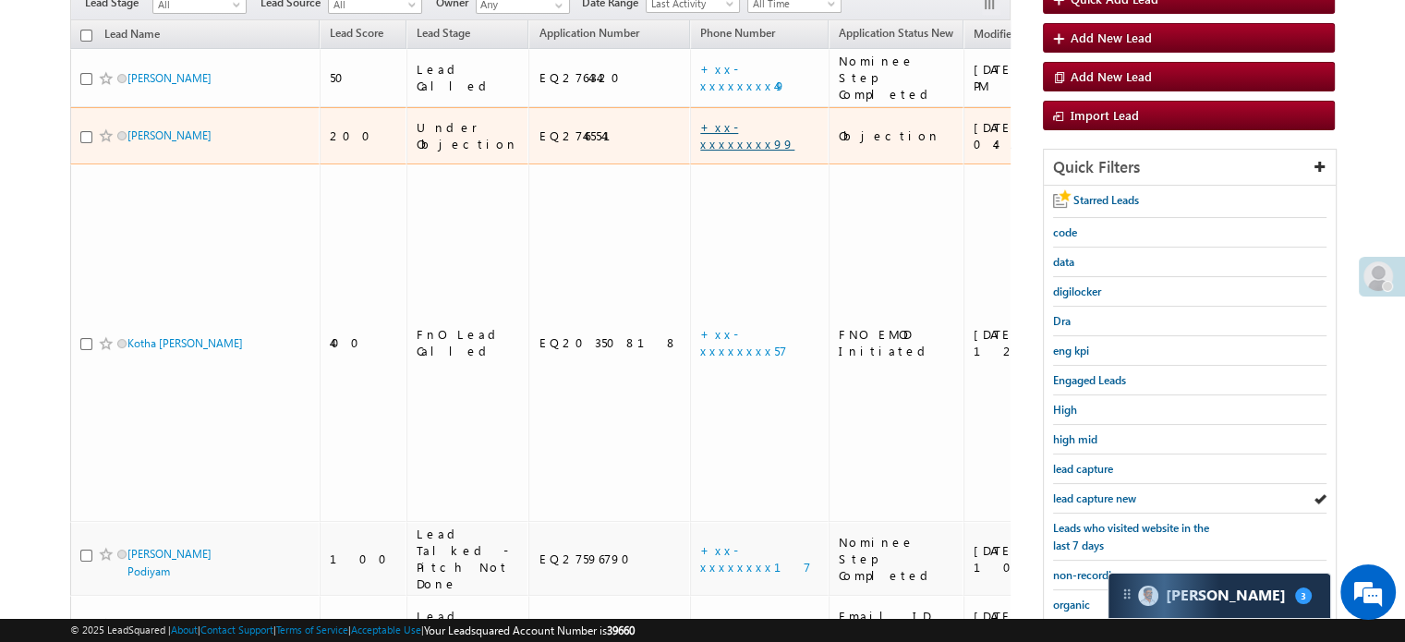
click at [700, 119] on link "+xx-xxxxxxxx99" at bounding box center [747, 135] width 94 height 32
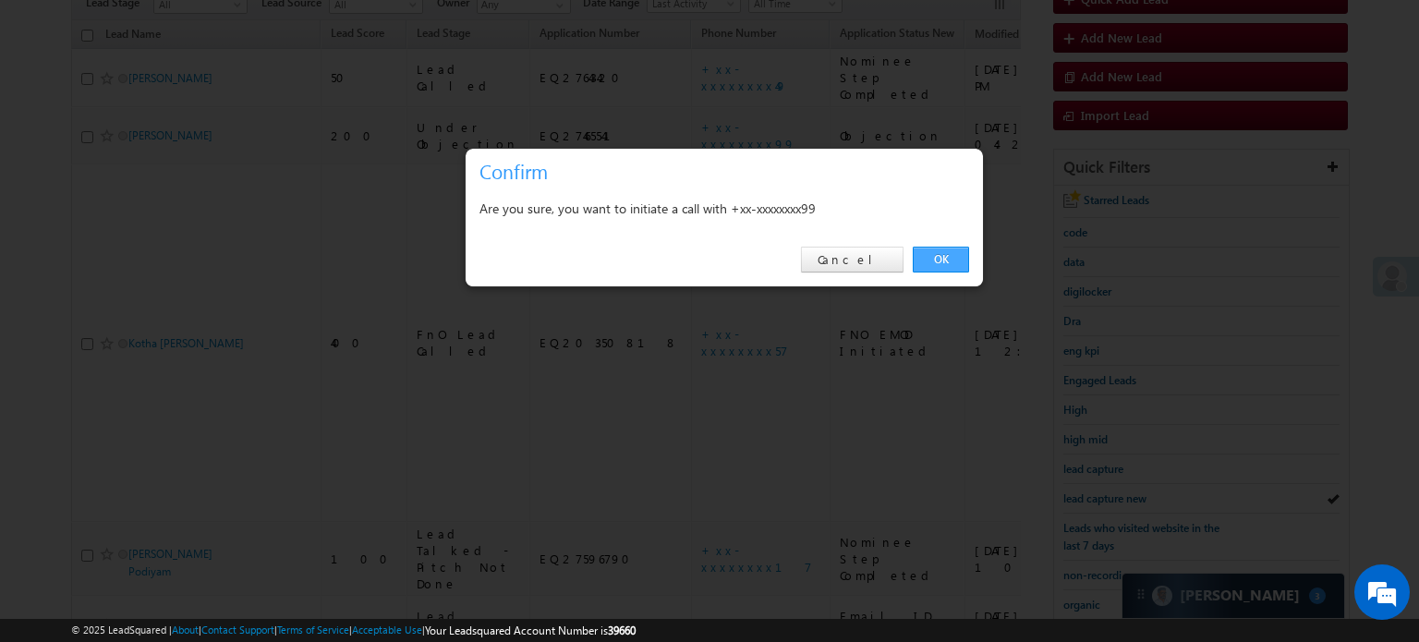
click at [948, 269] on link "OK" at bounding box center [941, 260] width 56 height 26
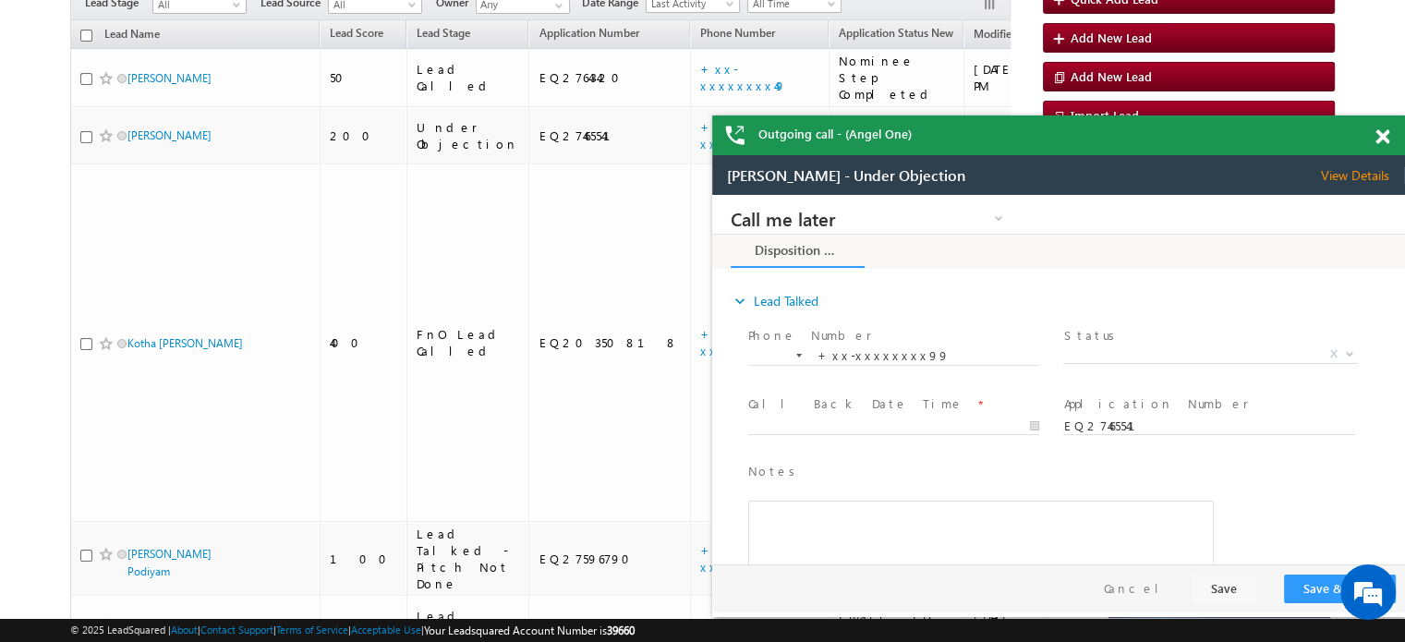
click at [1387, 139] on span at bounding box center [1383, 137] width 14 height 16
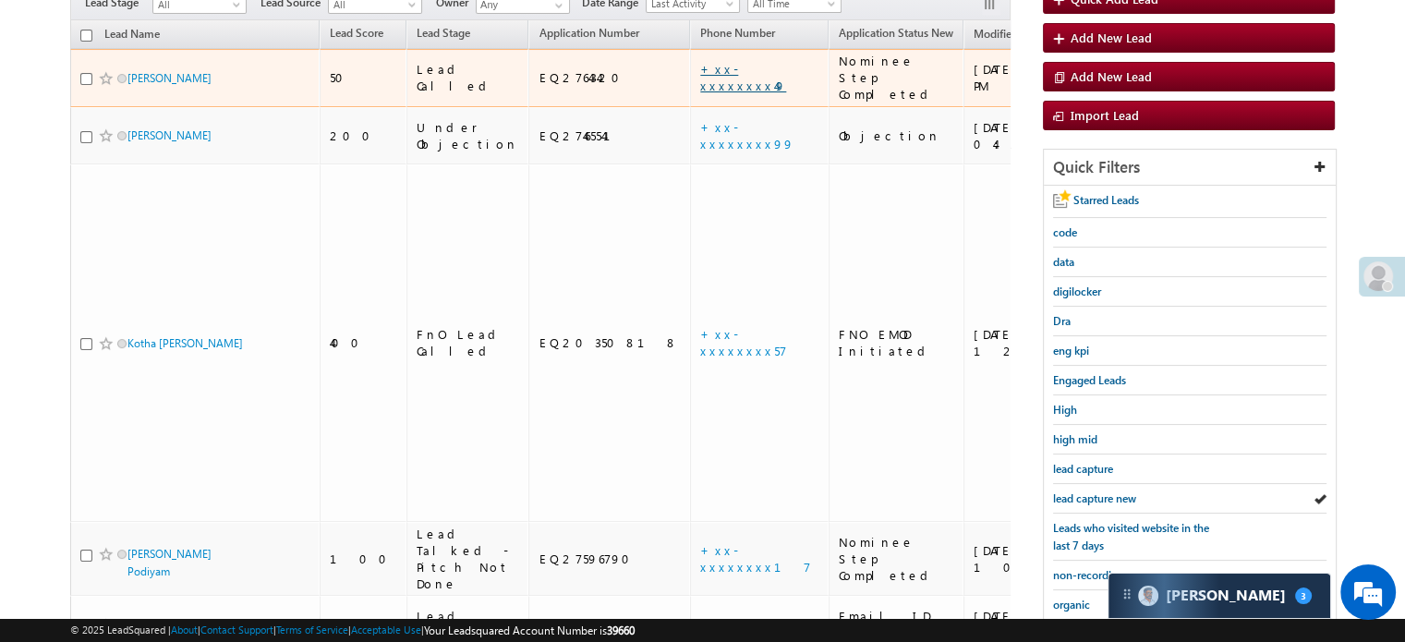
click at [700, 62] on link "+xx-xxxxxxxx49" at bounding box center [743, 77] width 86 height 32
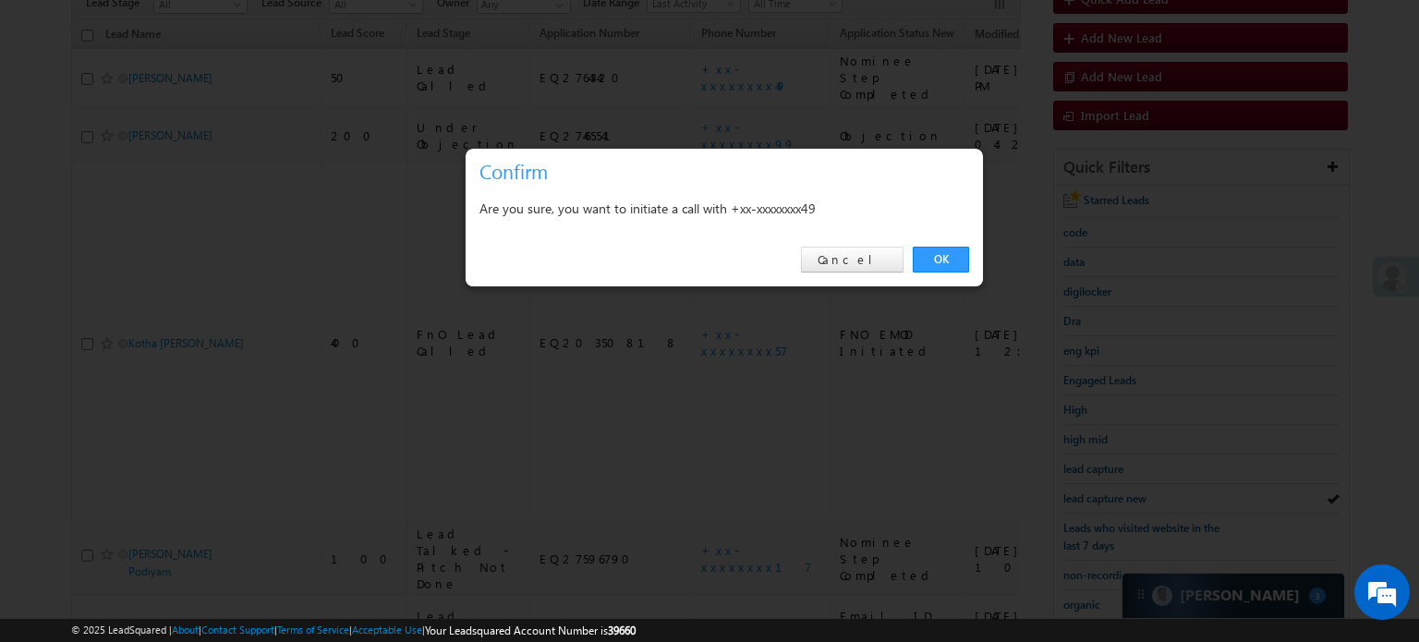
click at [983, 245] on div "× Confirm Are you sure, you want to initiate a call with +xx-xxxxxxxx49 OK Canc…" at bounding box center [724, 218] width 519 height 140
click at [953, 257] on link "OK" at bounding box center [941, 260] width 56 height 26
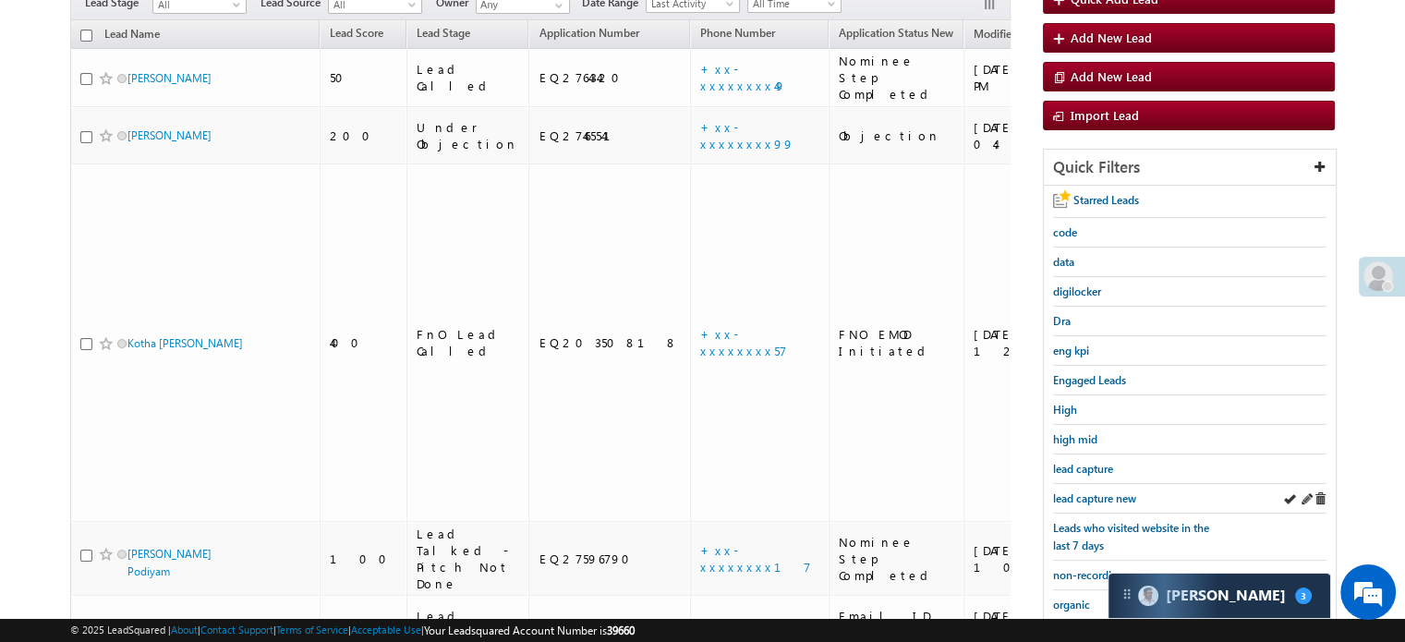
click at [1122, 502] on div "lead capture new" at bounding box center [1190, 499] width 274 height 30
click at [1113, 495] on span "lead capture new" at bounding box center [1094, 499] width 83 height 14
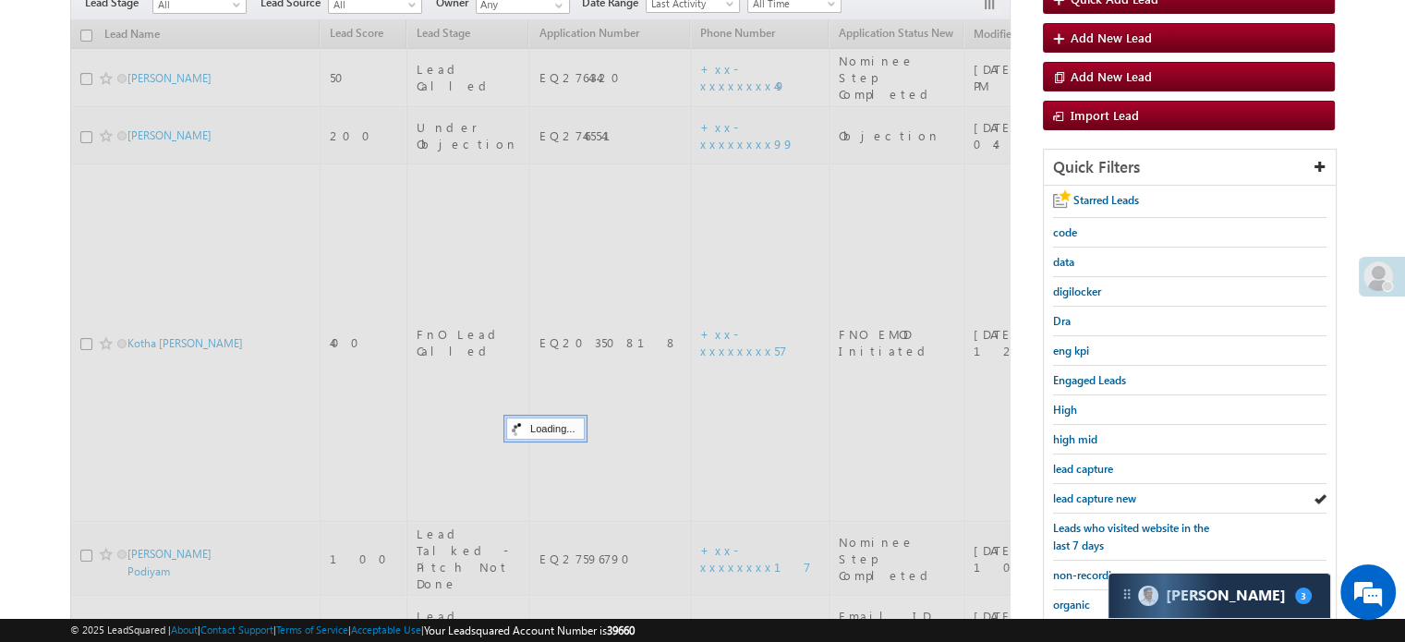
click at [1113, 495] on span "lead capture new" at bounding box center [1094, 499] width 83 height 14
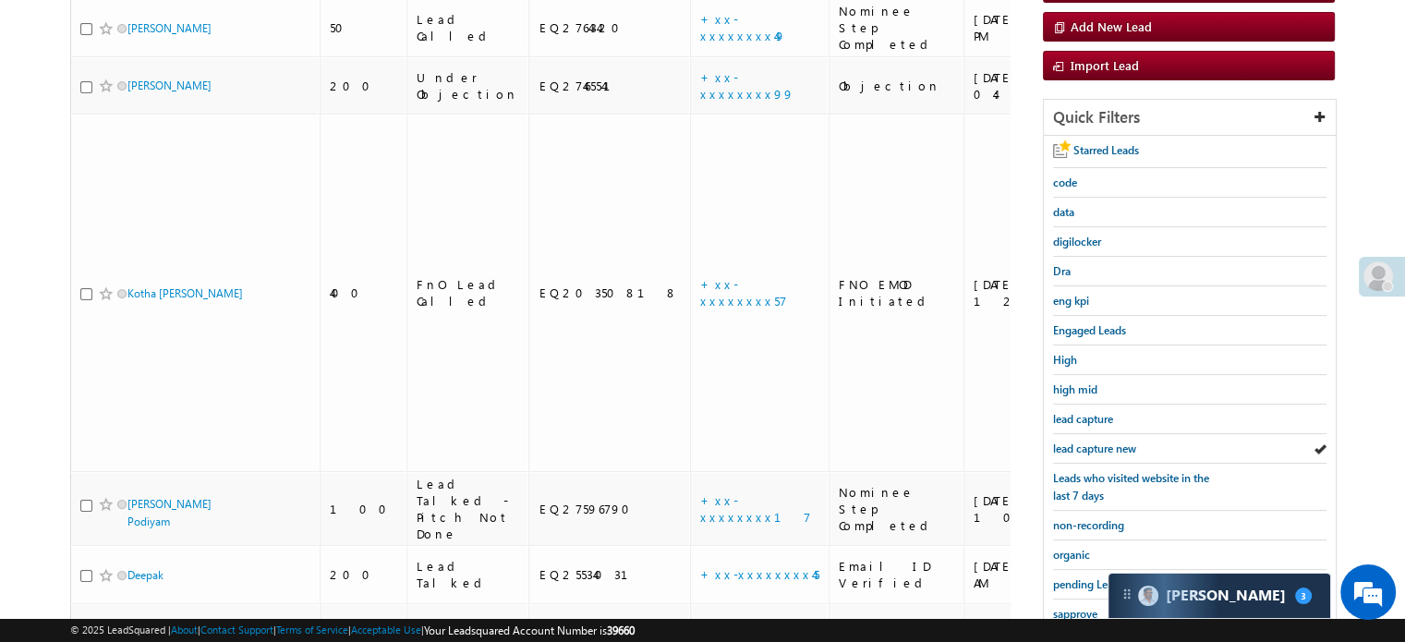
scroll to position [186, 0]
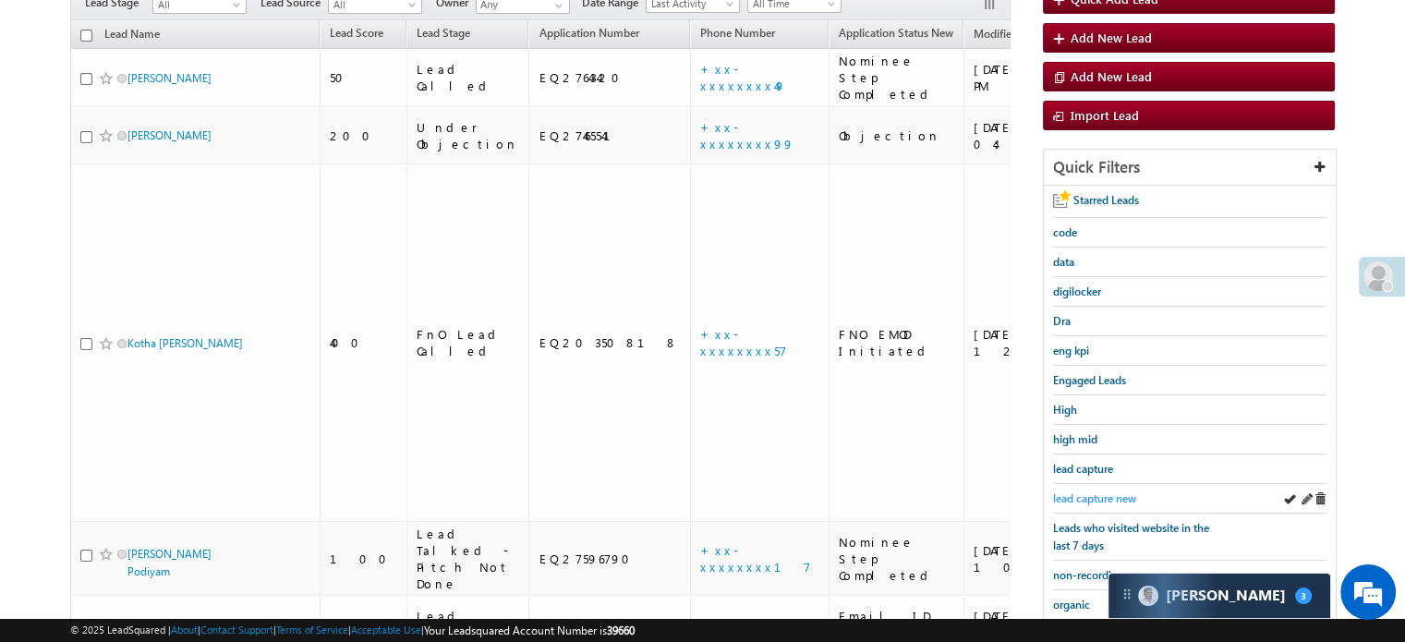
click at [1086, 493] on span "lead capture new" at bounding box center [1094, 499] width 83 height 14
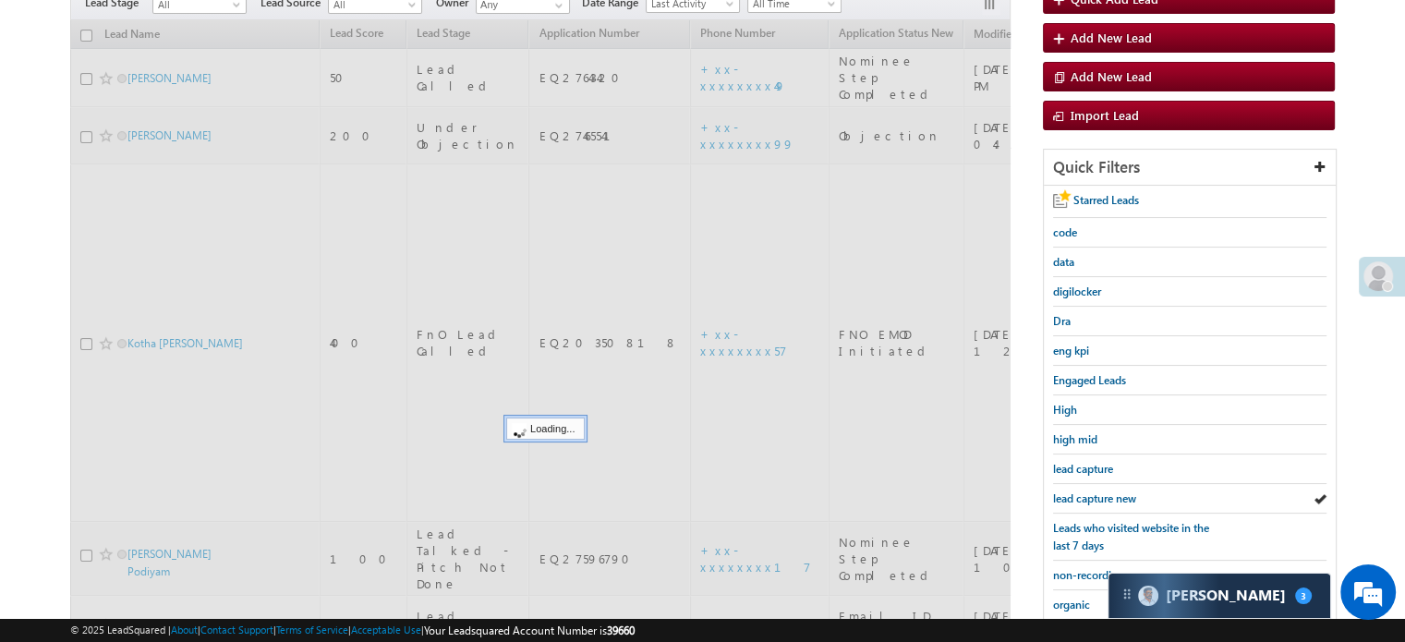
click at [1086, 493] on span "lead capture new" at bounding box center [1094, 499] width 83 height 14
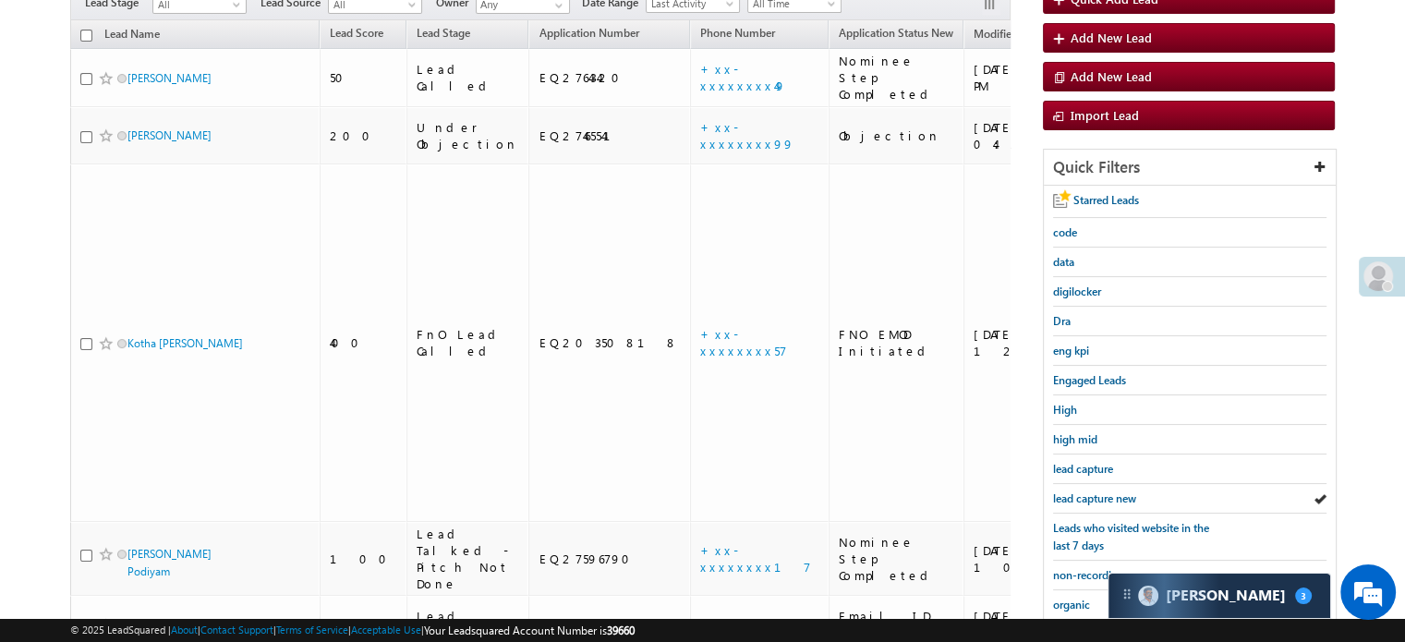
click at [1086, 493] on span "lead capture new" at bounding box center [1094, 499] width 83 height 14
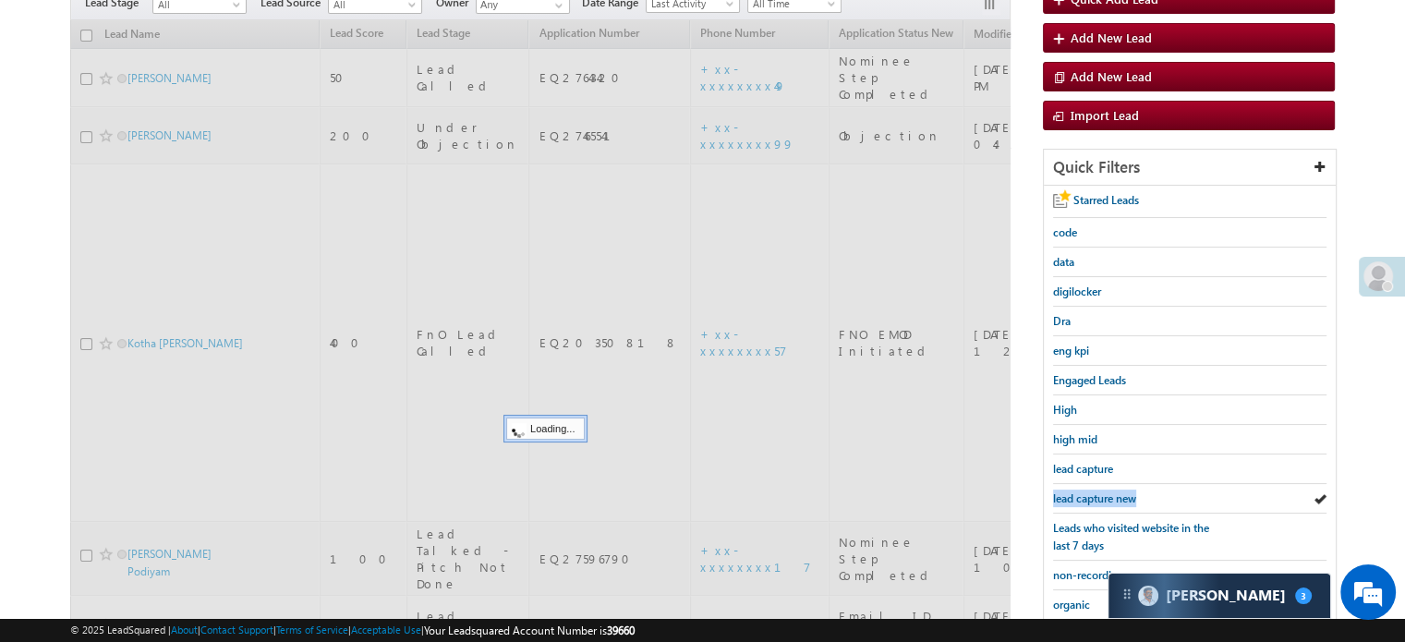
click at [1086, 493] on span "lead capture new" at bounding box center [1094, 499] width 83 height 14
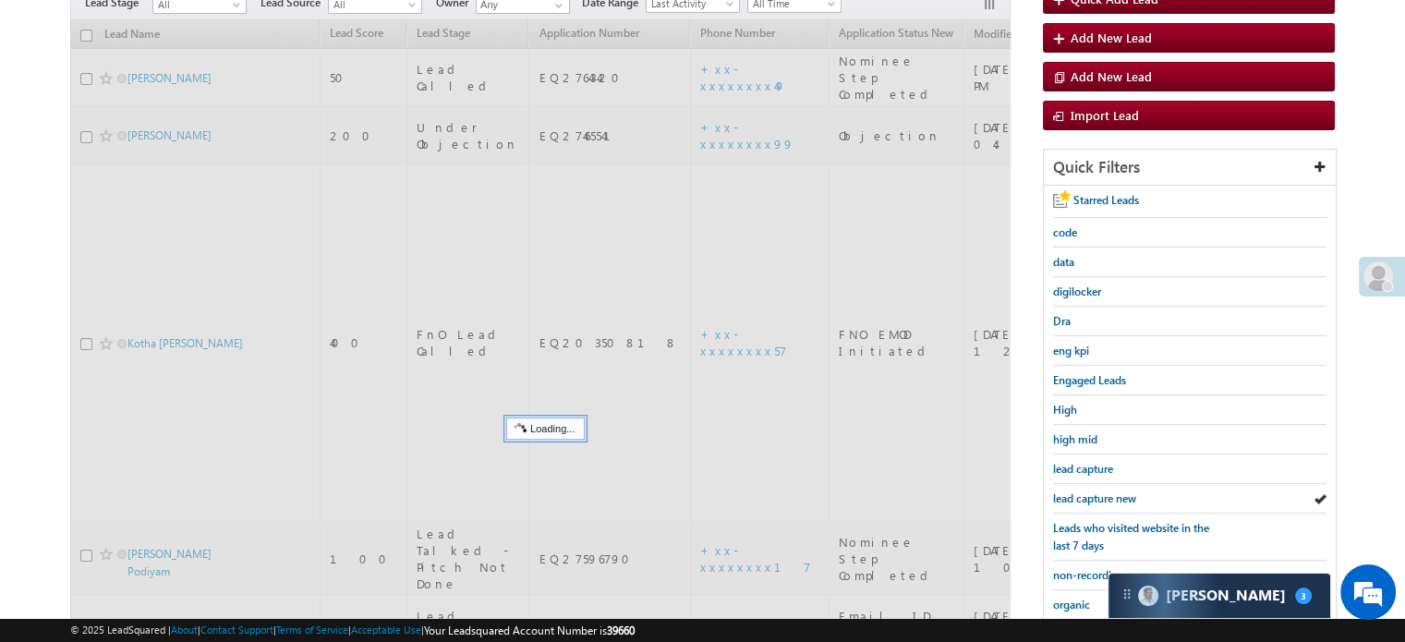
click at [1086, 493] on span "lead capture new" at bounding box center [1094, 499] width 83 height 14
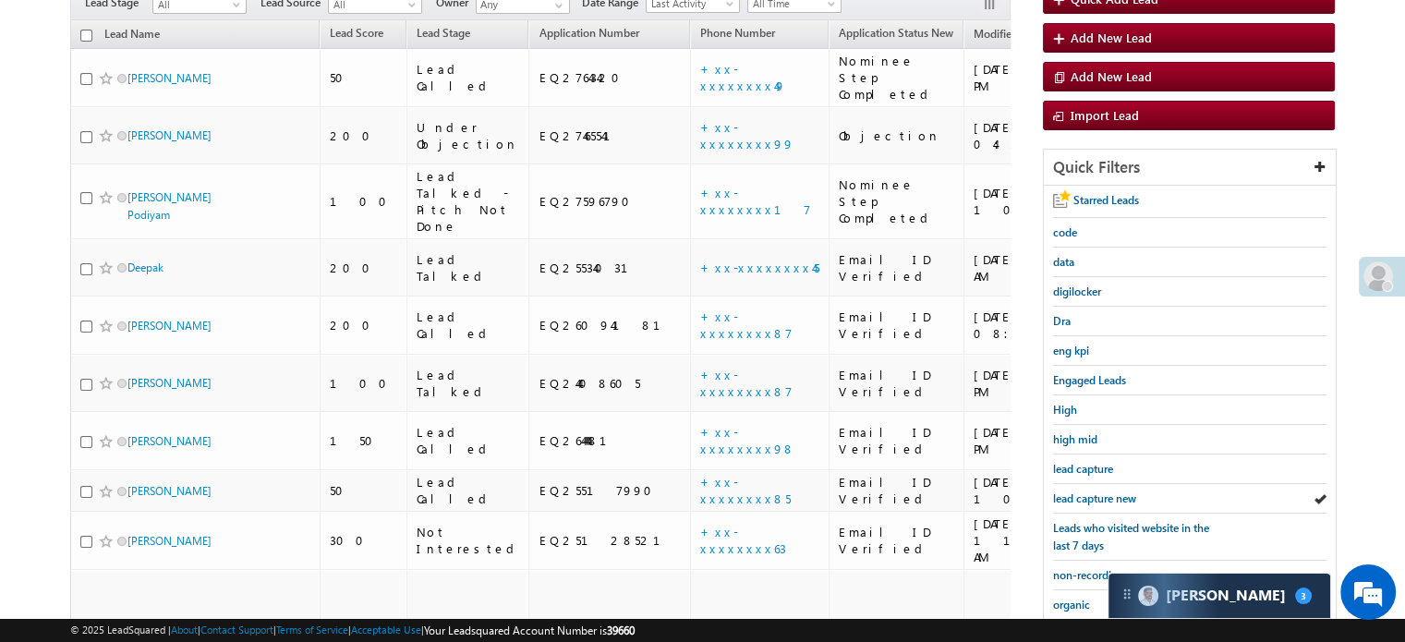
click at [1086, 493] on span "lead capture new" at bounding box center [1094, 499] width 83 height 14
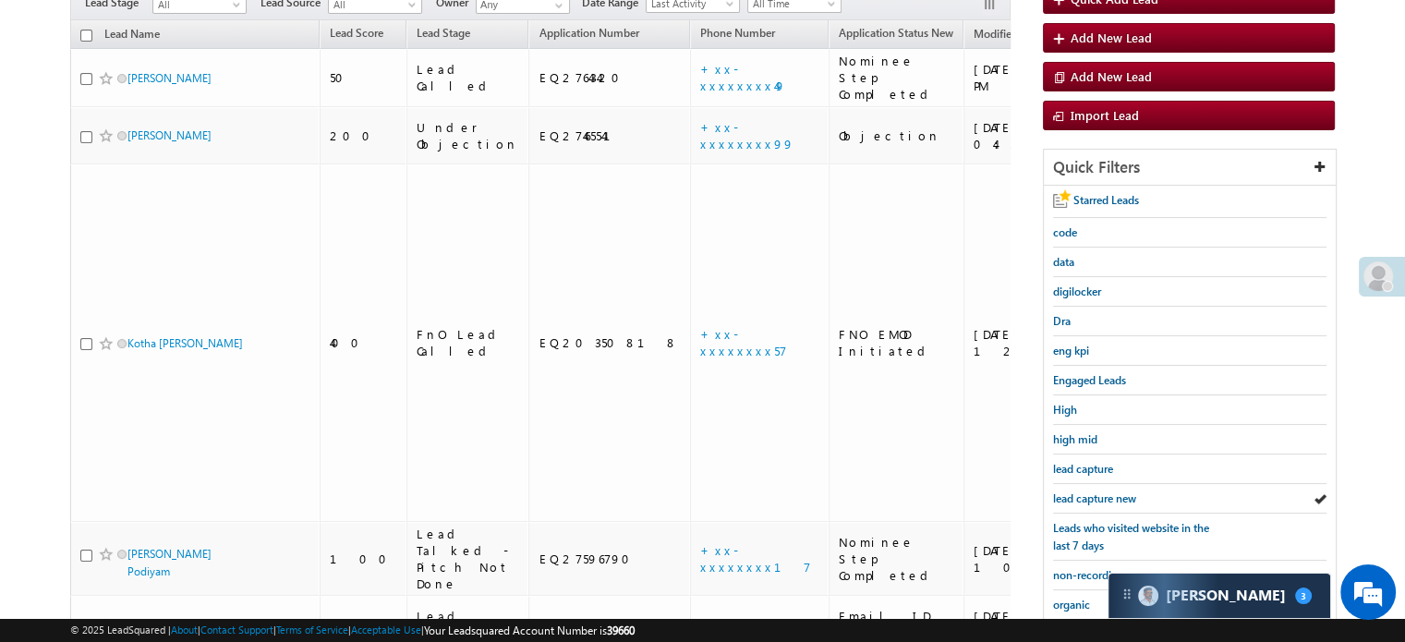
click at [1086, 493] on span "lead capture new" at bounding box center [1094, 499] width 83 height 14
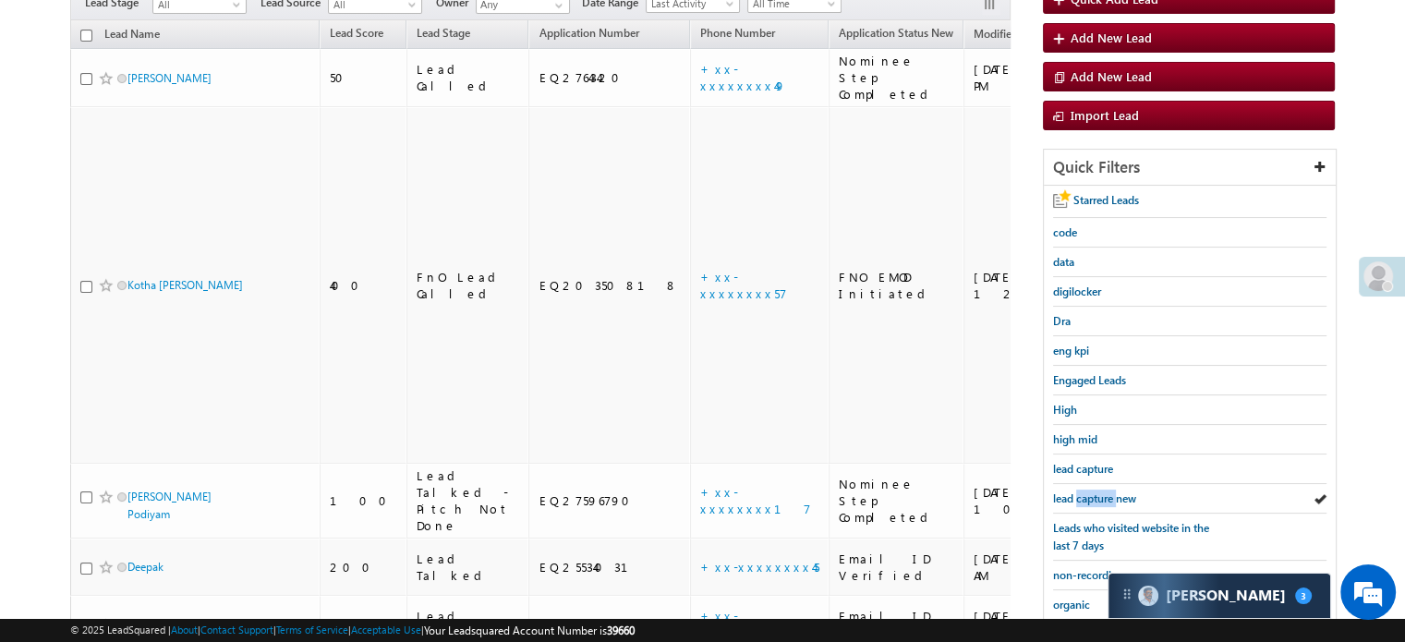
click at [1086, 493] on span "lead capture new" at bounding box center [1094, 499] width 83 height 14
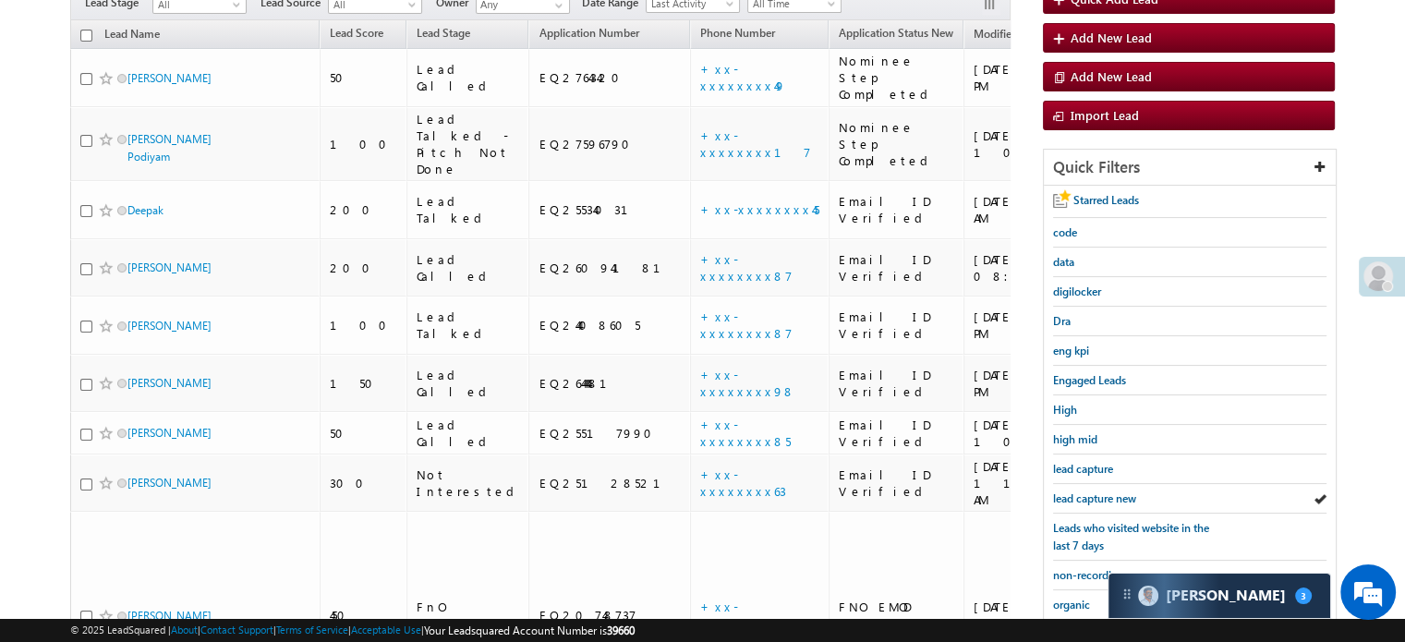
click at [1086, 493] on span "lead capture new" at bounding box center [1094, 499] width 83 height 14
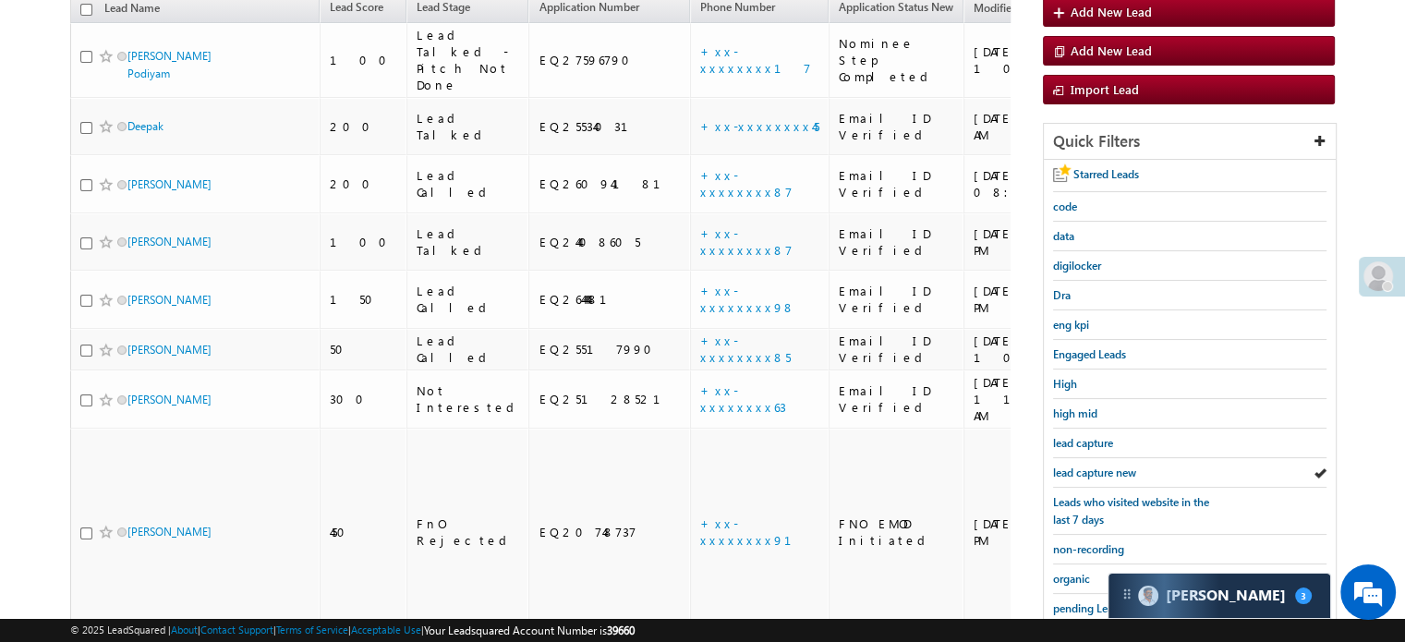
scroll to position [396, 0]
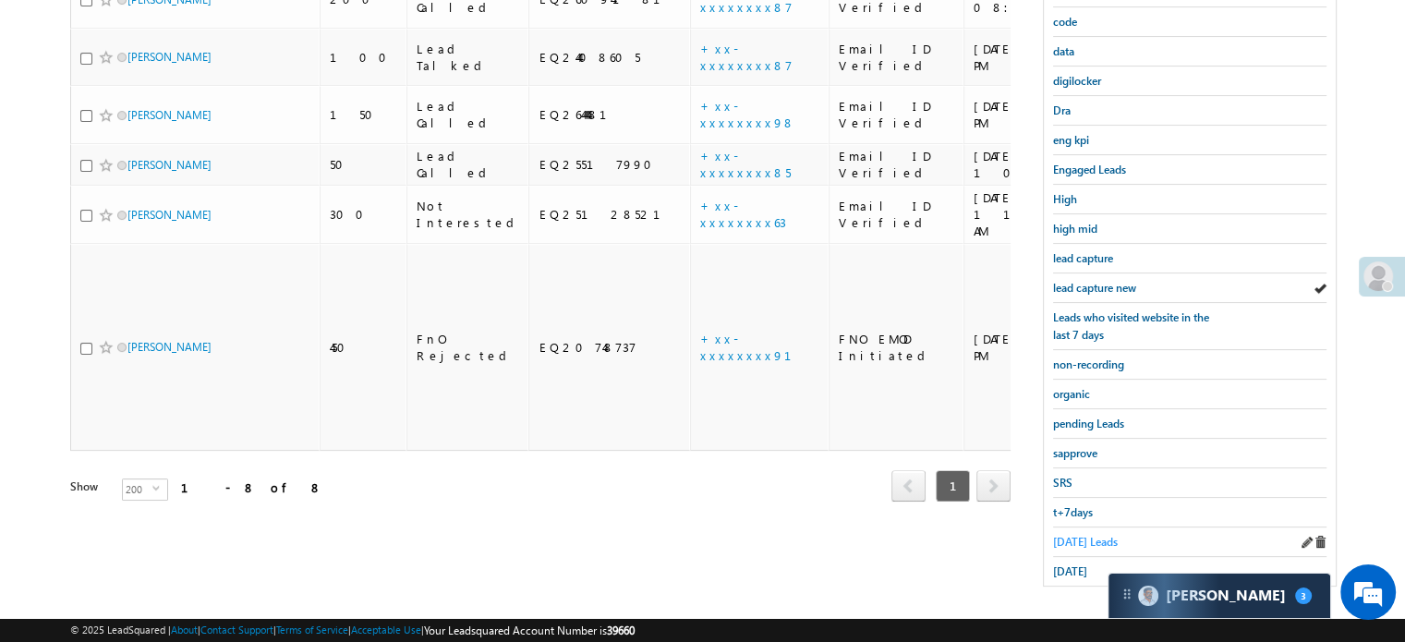
click at [1082, 535] on span "Today's Leads" at bounding box center [1085, 542] width 65 height 14
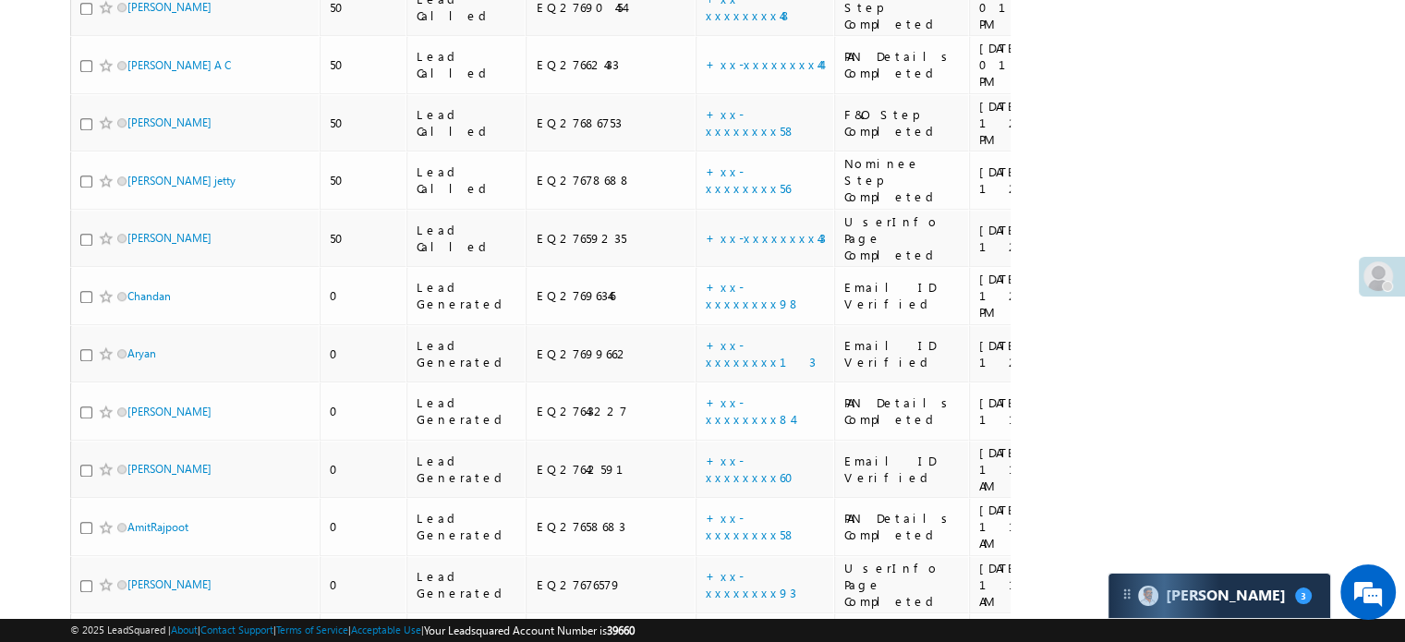
scroll to position [1339, 0]
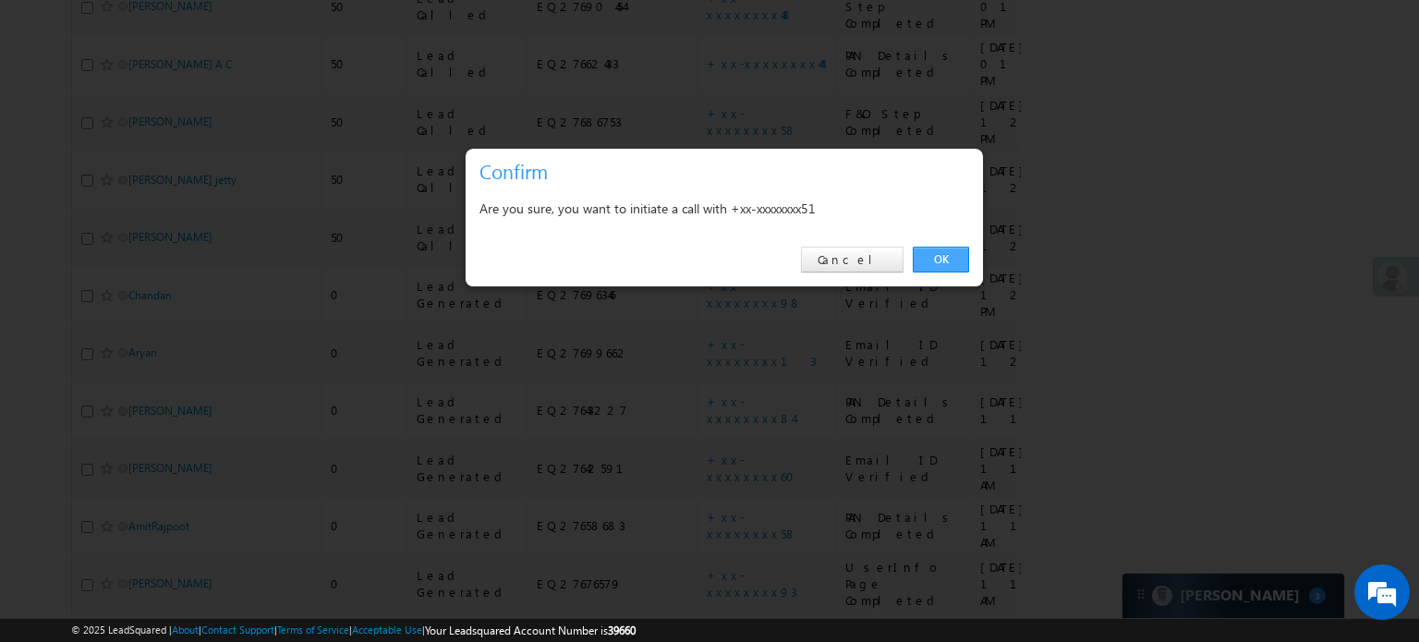
click at [934, 268] on link "OK" at bounding box center [941, 260] width 56 height 26
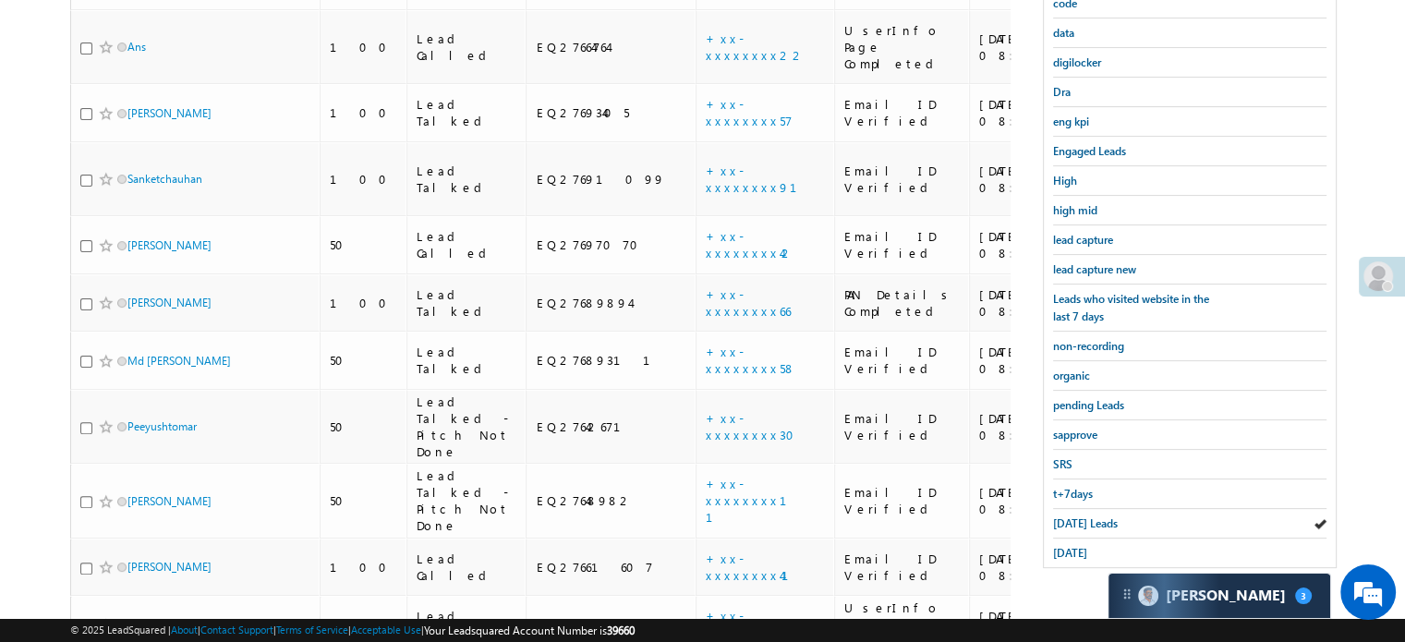
scroll to position [372, 0]
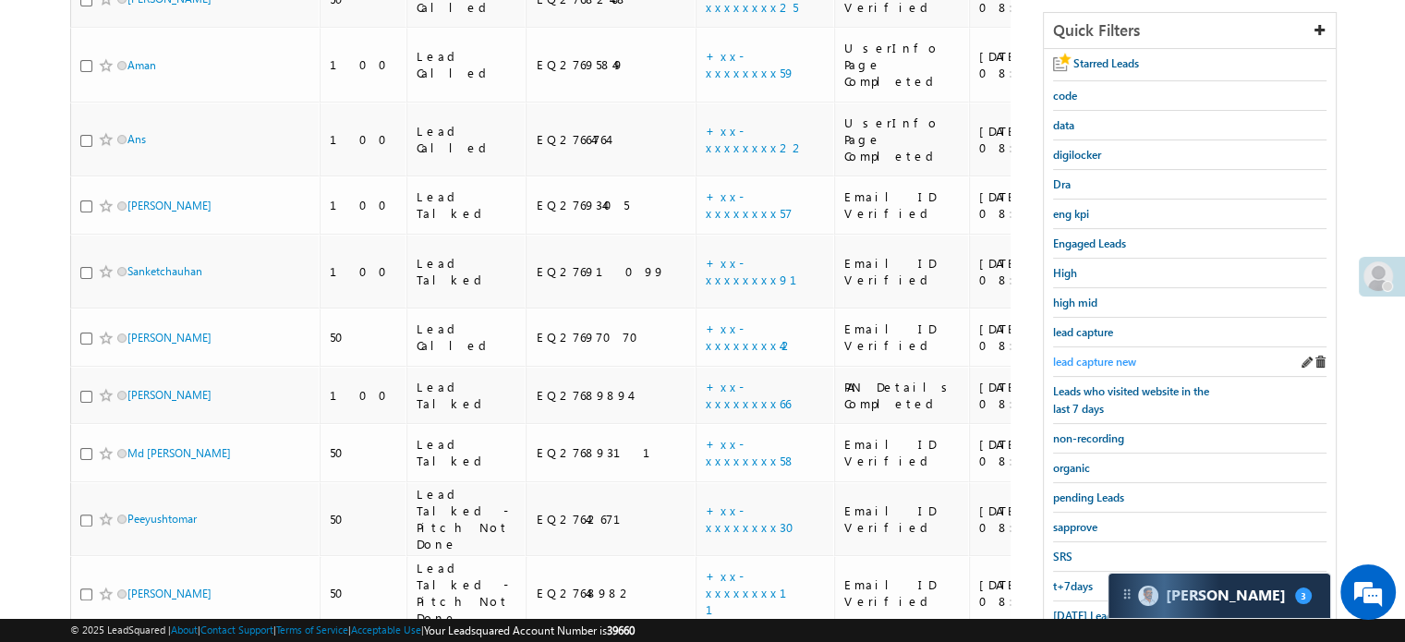
click at [1090, 355] on span "lead capture new" at bounding box center [1094, 362] width 83 height 14
